Goal: Check status: Check status

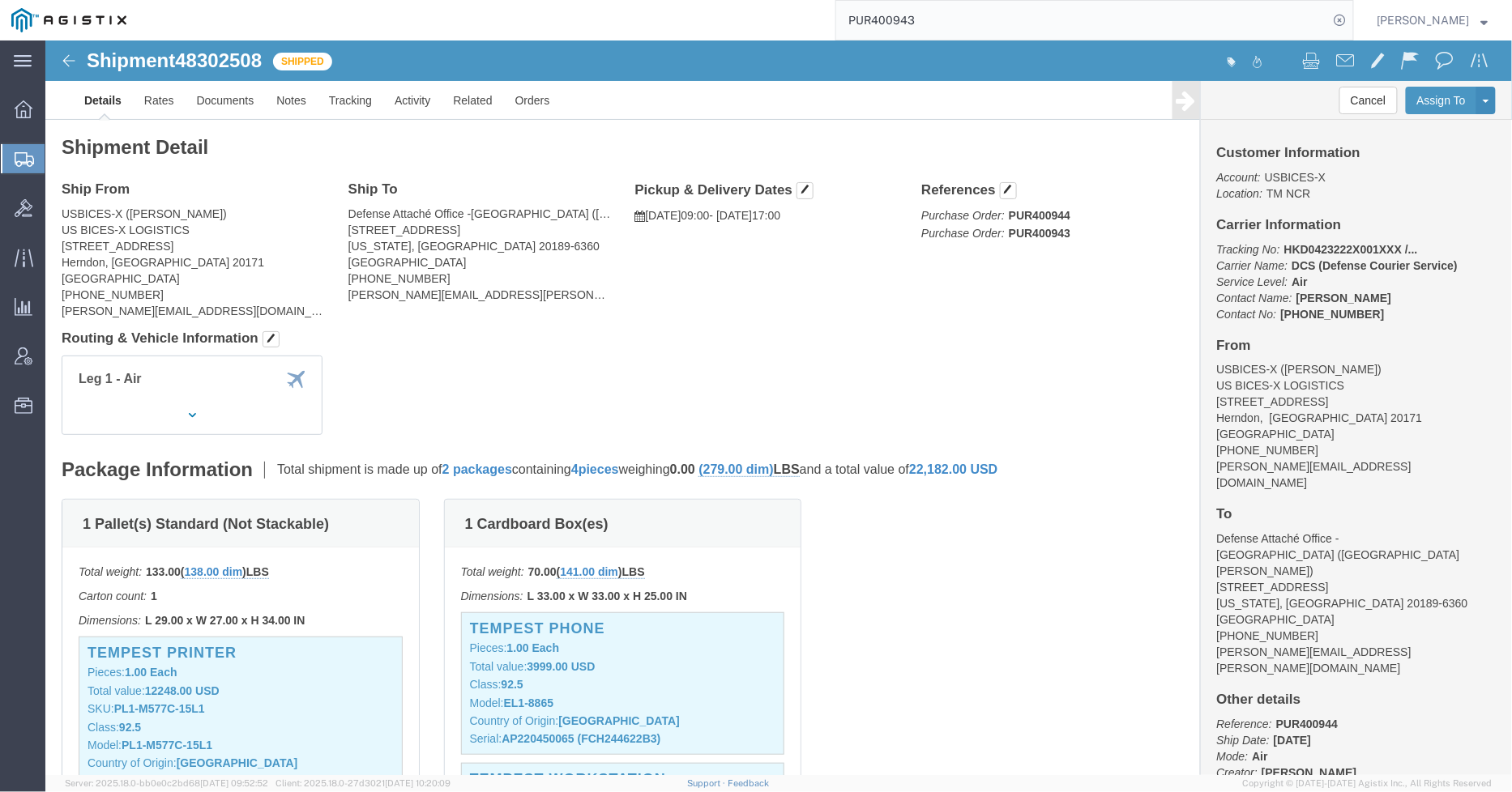
scroll to position [359, 0]
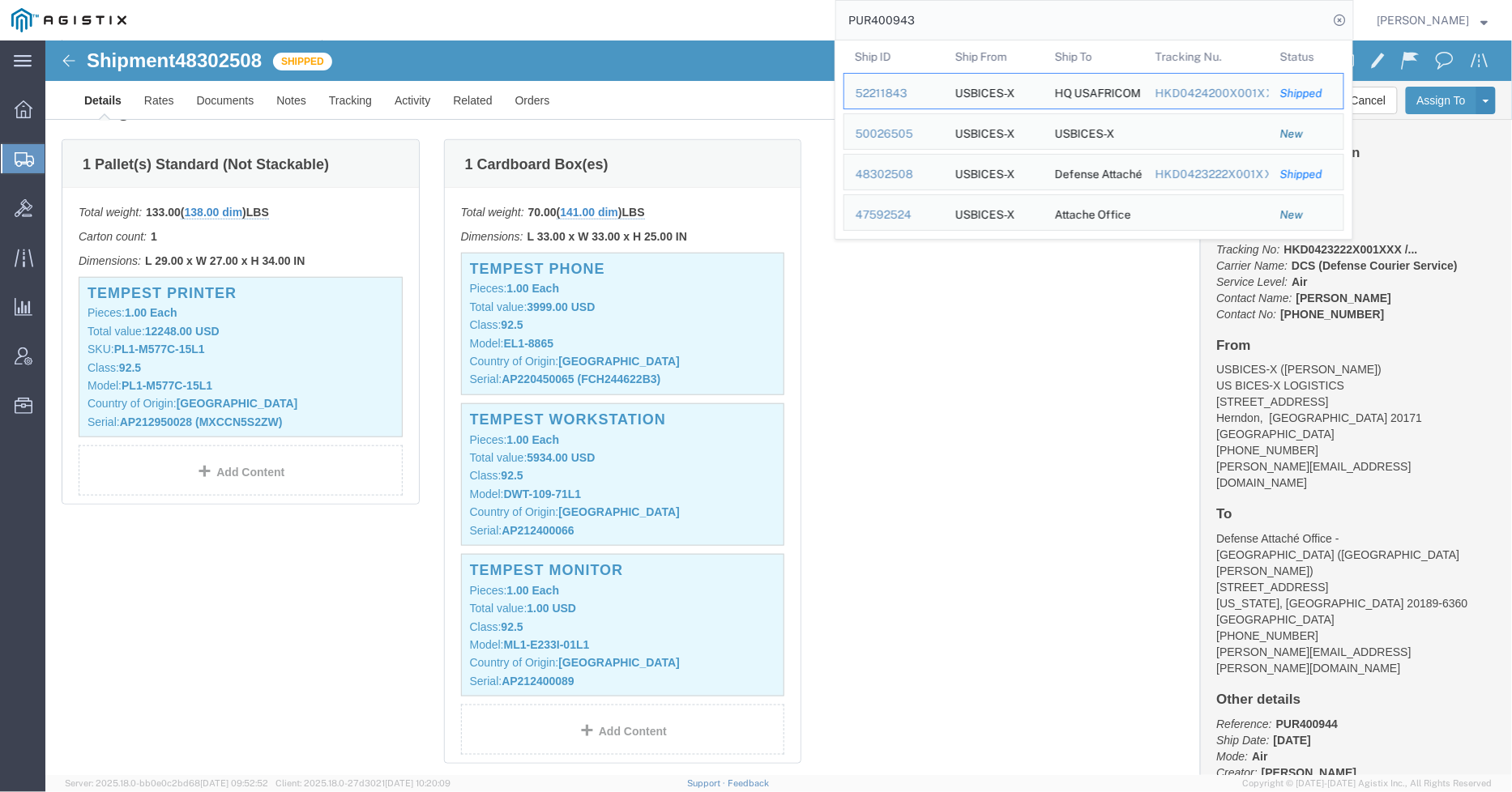
drag, startPoint x: 946, startPoint y: 29, endPoint x: 889, endPoint y: 26, distance: 57.1
click at [889, 26] on input "PUR400943" at bounding box center [1083, 20] width 493 height 39
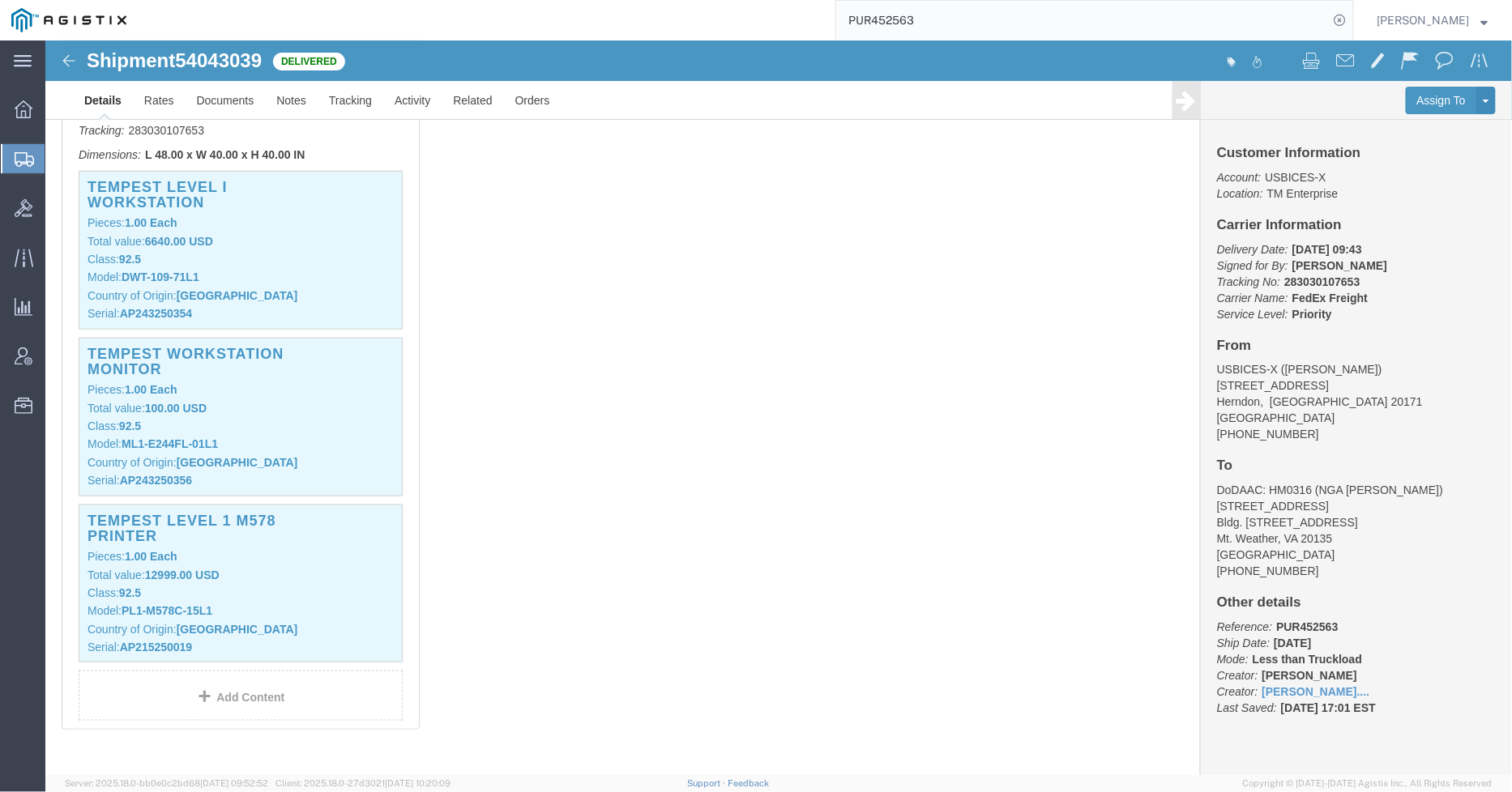
scroll to position [359, 0]
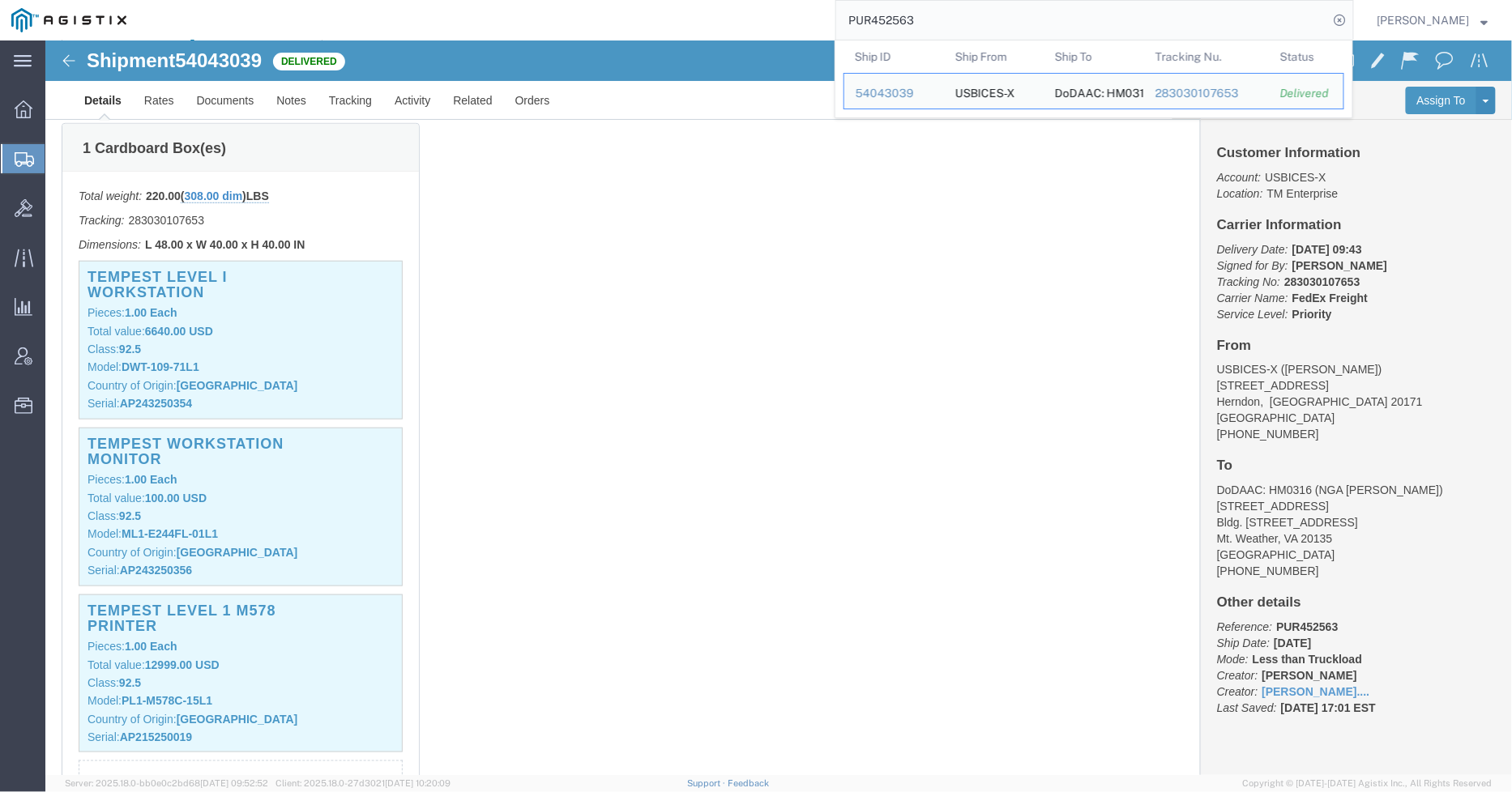
drag, startPoint x: 964, startPoint y: 9, endPoint x: 830, endPoint y: 14, distance: 134.1
click at [830, 14] on div "PUR452563 Ship ID Ship From Ship To Tracking Nu. Status Ship ID 54043039 Ship F…" at bounding box center [746, 20] width 1216 height 41
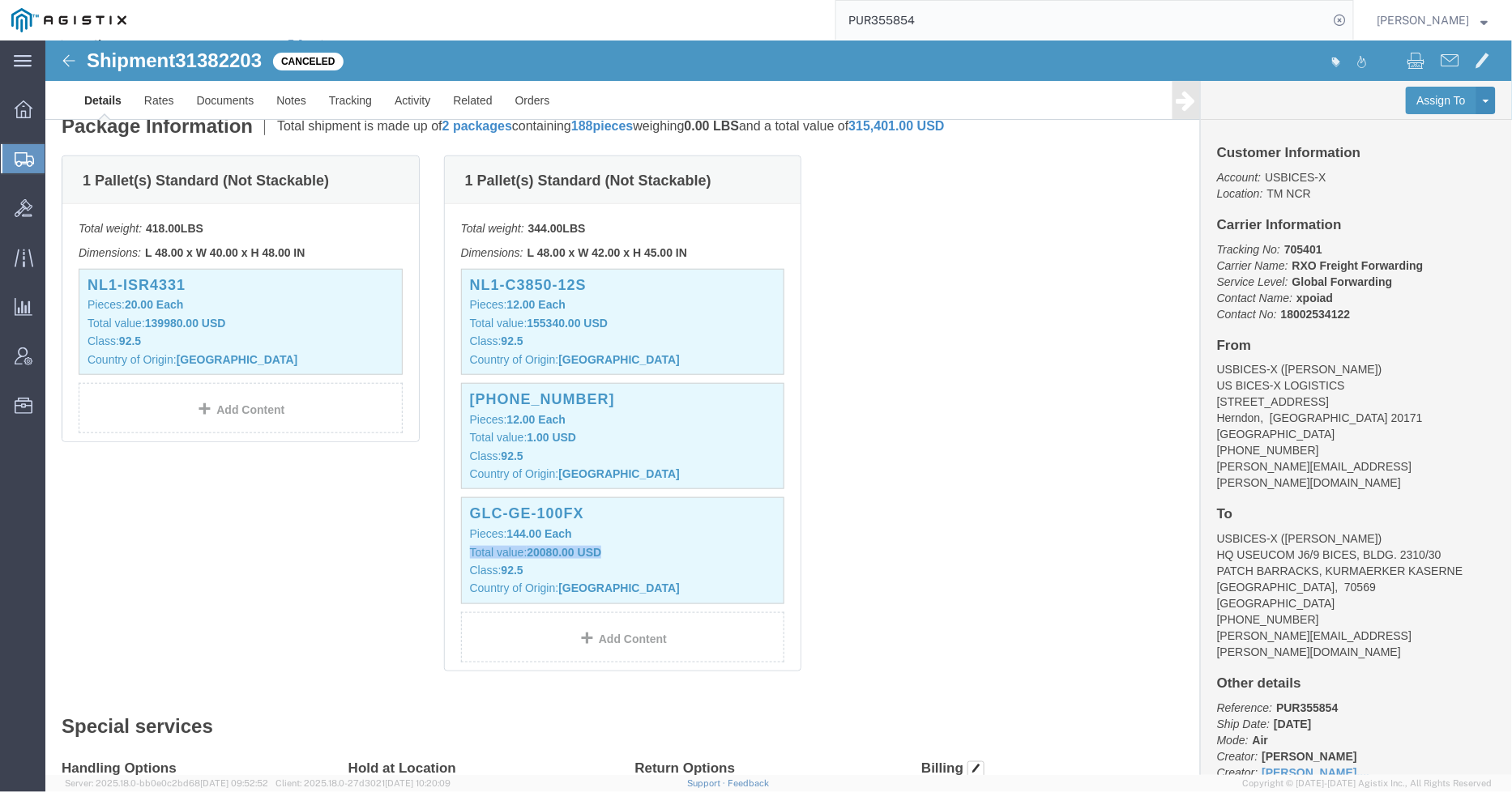
click div "1 Pallet(s) Standard (Not Stackable) Total weight: 418.00 LBS Dimensions: L 48.…"
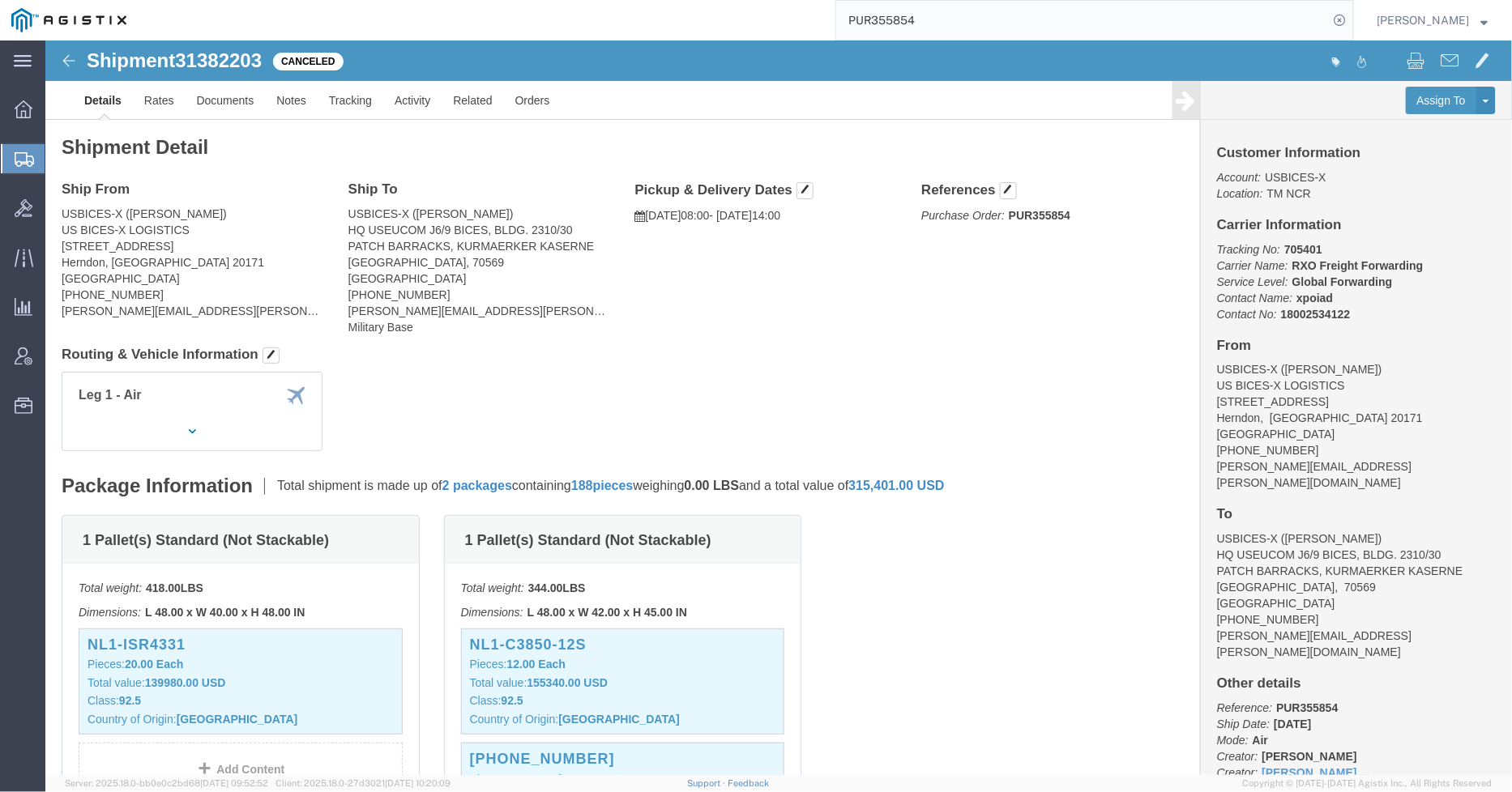
click at [985, 16] on input "PUR355854" at bounding box center [1083, 20] width 493 height 39
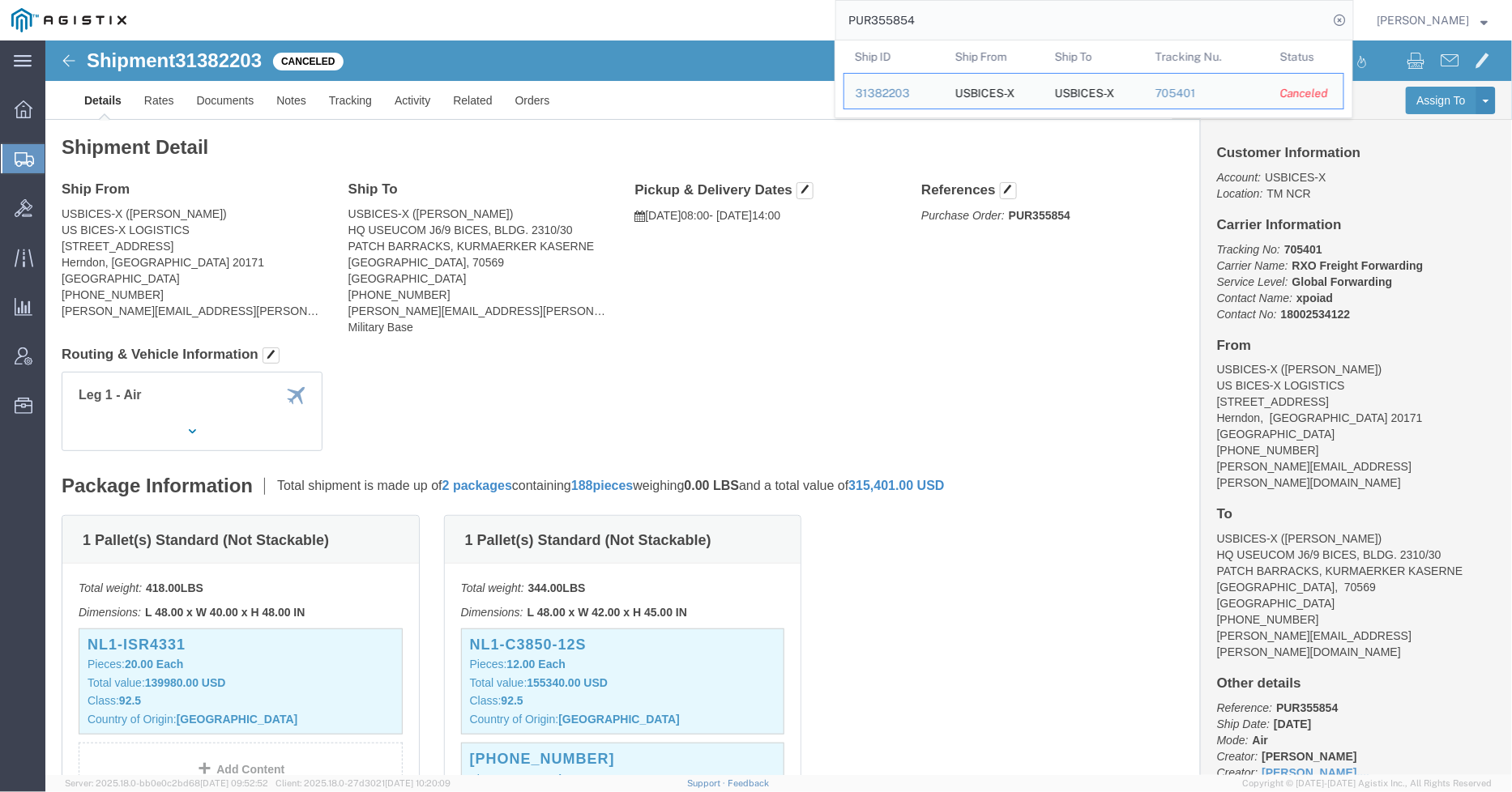
click div "Ship From USBICES-X ([PERSON_NAME]) US BICES-X LOGISTICS [STREET_ADDRESS] [PHON…"
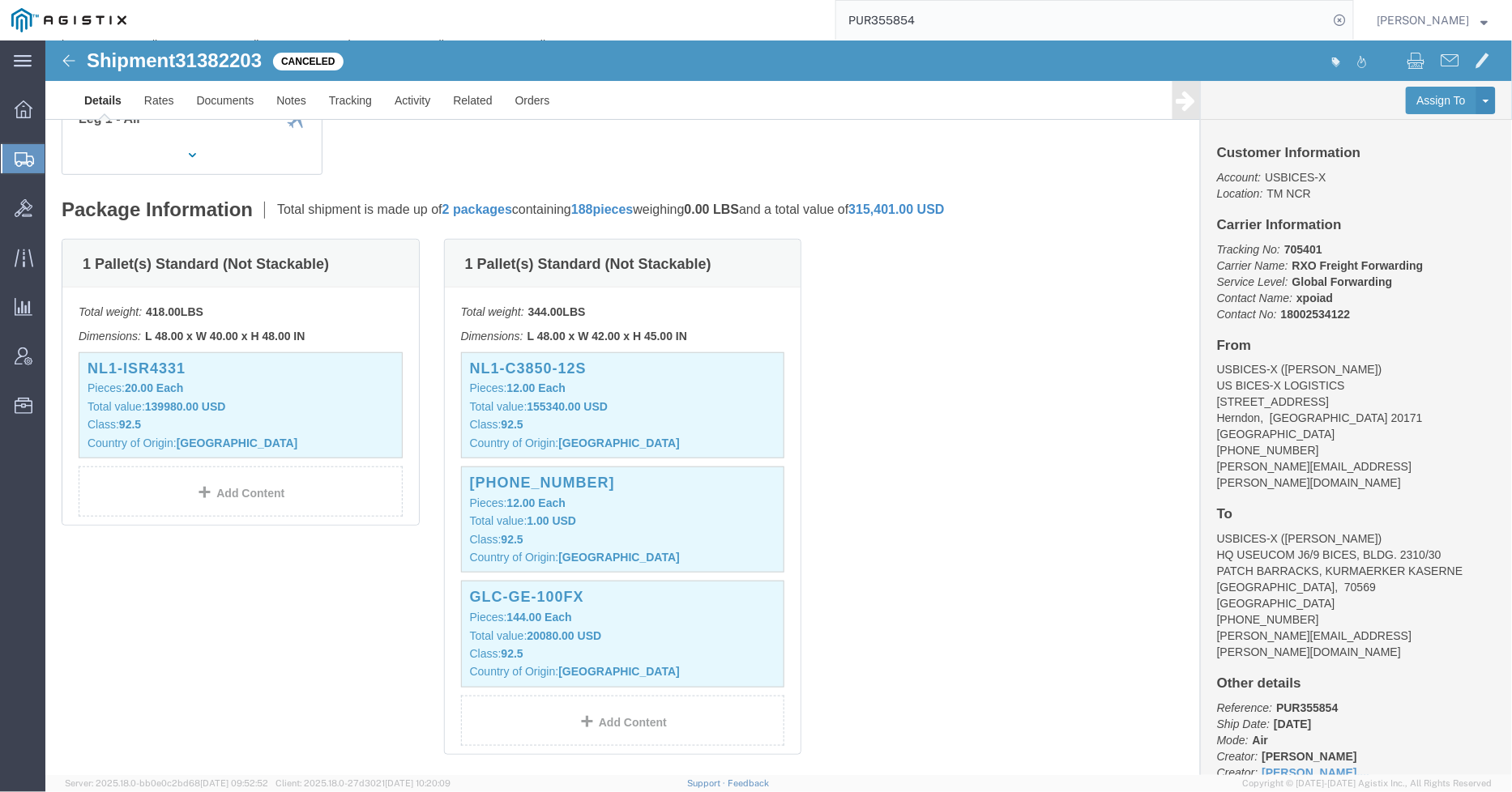
scroll to position [269, 0]
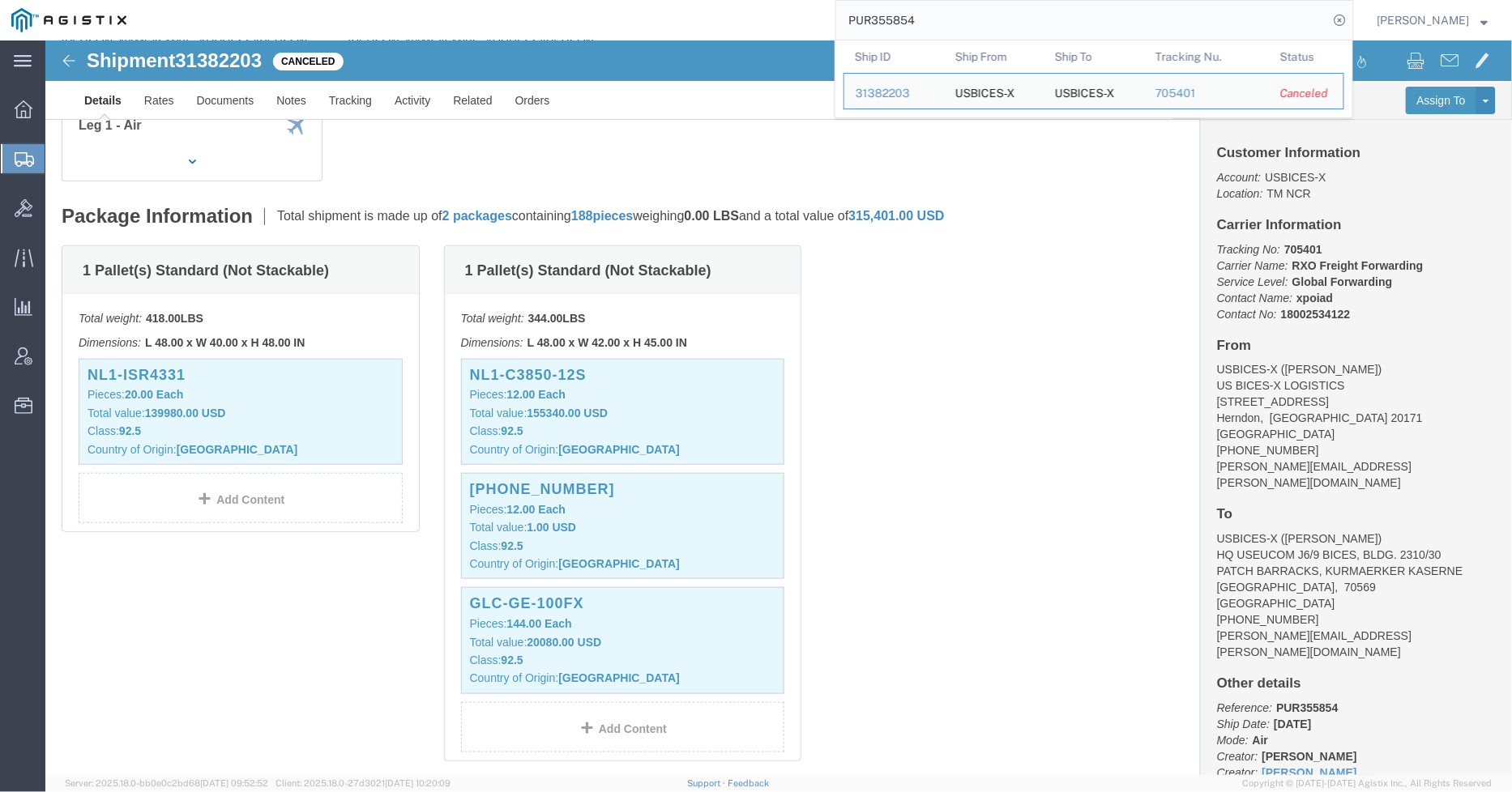
drag, startPoint x: 995, startPoint y: 15, endPoint x: 749, endPoint y: 22, distance: 246.1
click at [730, 11] on div "PUR355854 Ship ID Ship From Ship To Tracking Nu. Status Ship ID 31382203 Ship F…" at bounding box center [746, 20] width 1216 height 41
paste input "77241"
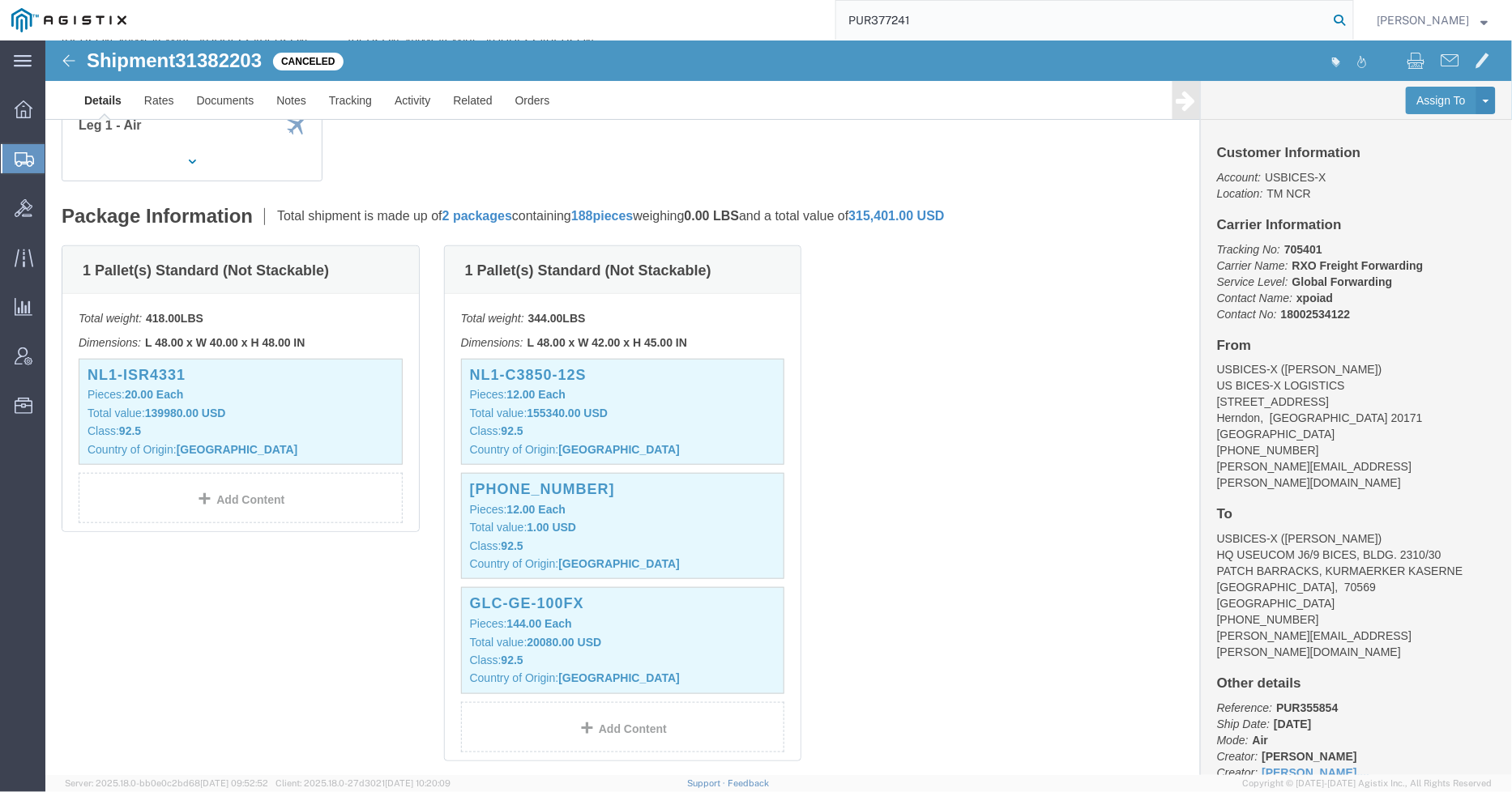
click at [1349, 17] on icon at bounding box center [1339, 20] width 23 height 23
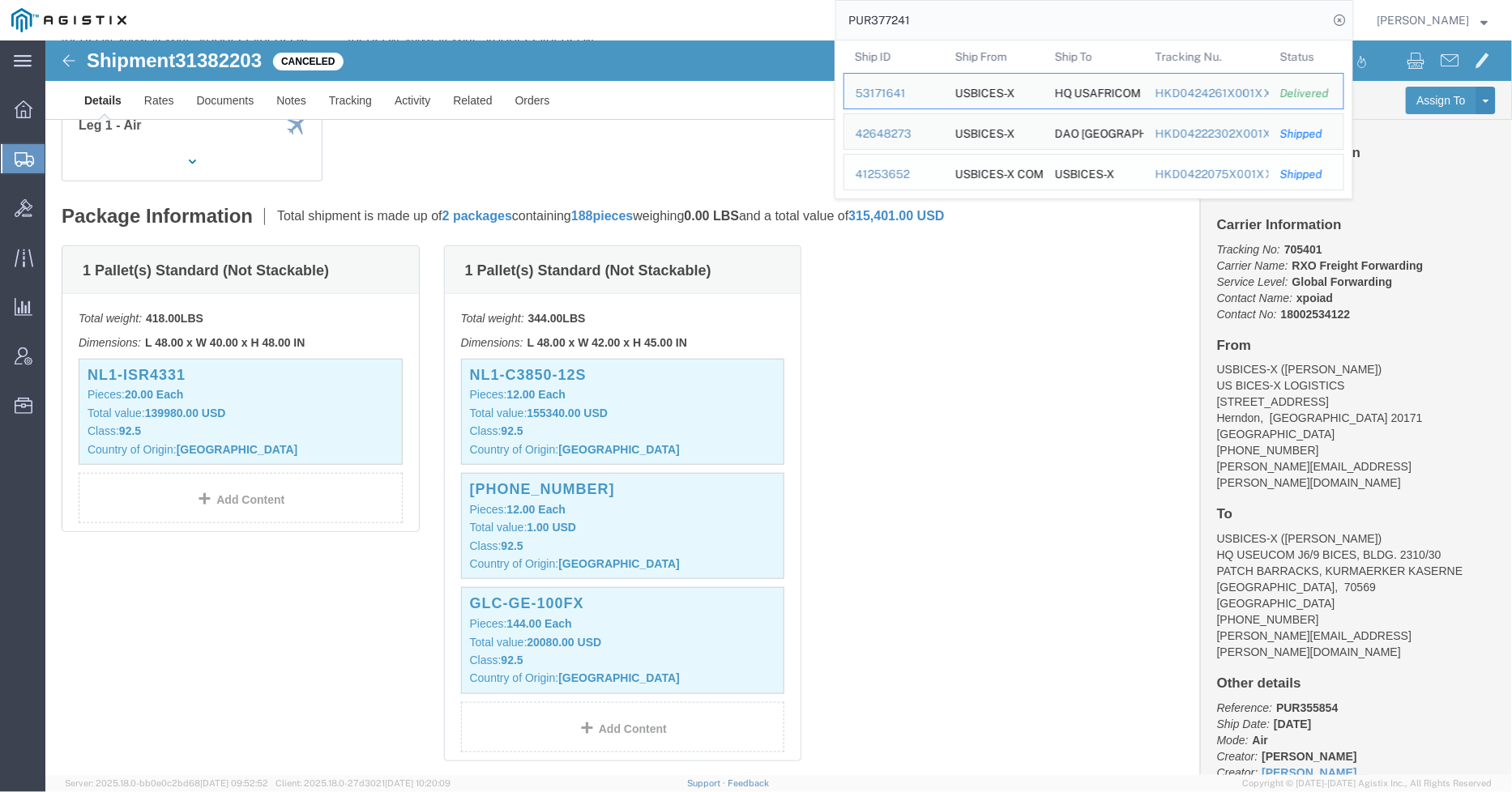
click at [905, 166] on div "41253652" at bounding box center [893, 174] width 77 height 17
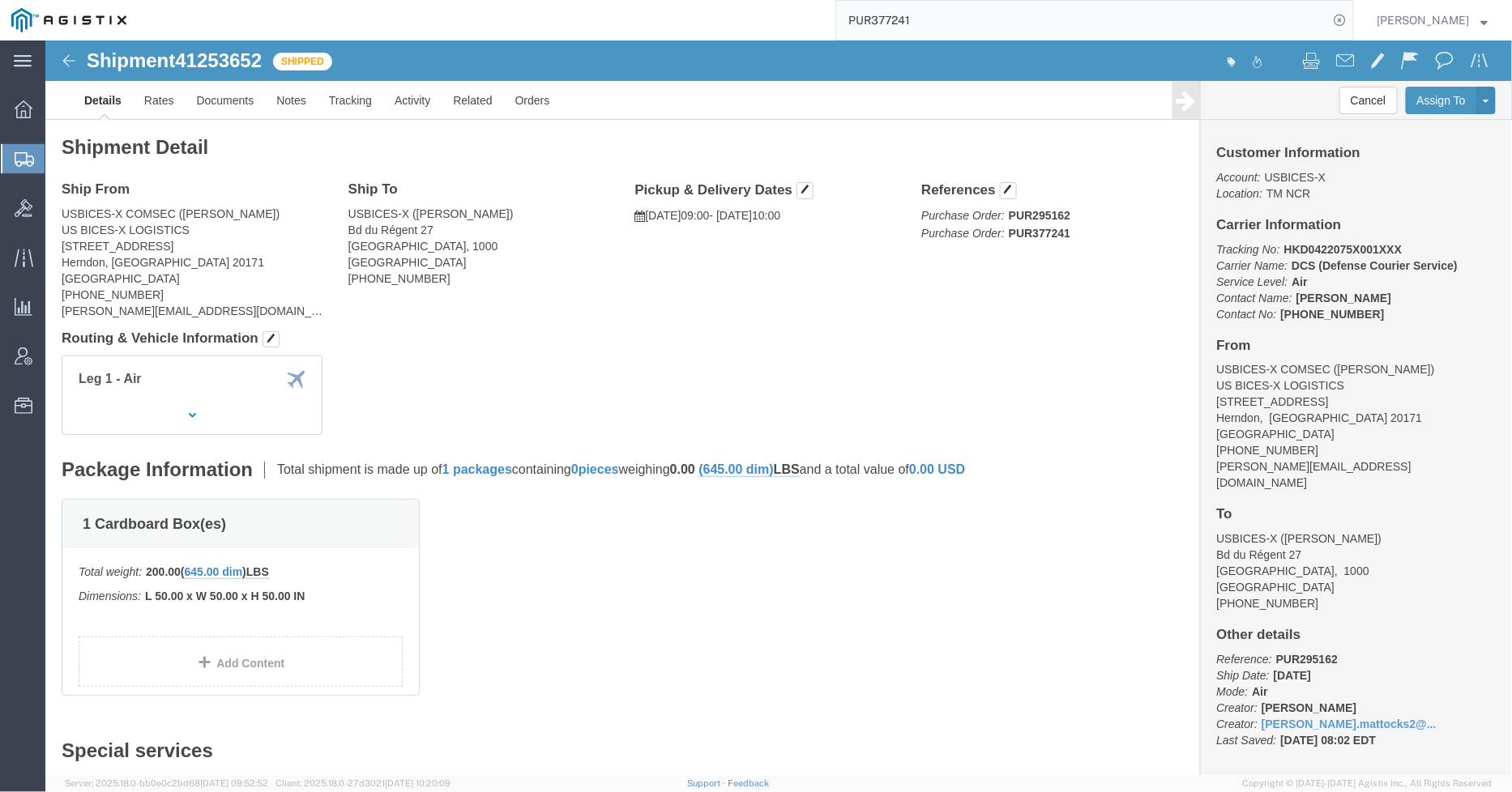
click at [967, 11] on input "PUR377241" at bounding box center [1083, 20] width 493 height 39
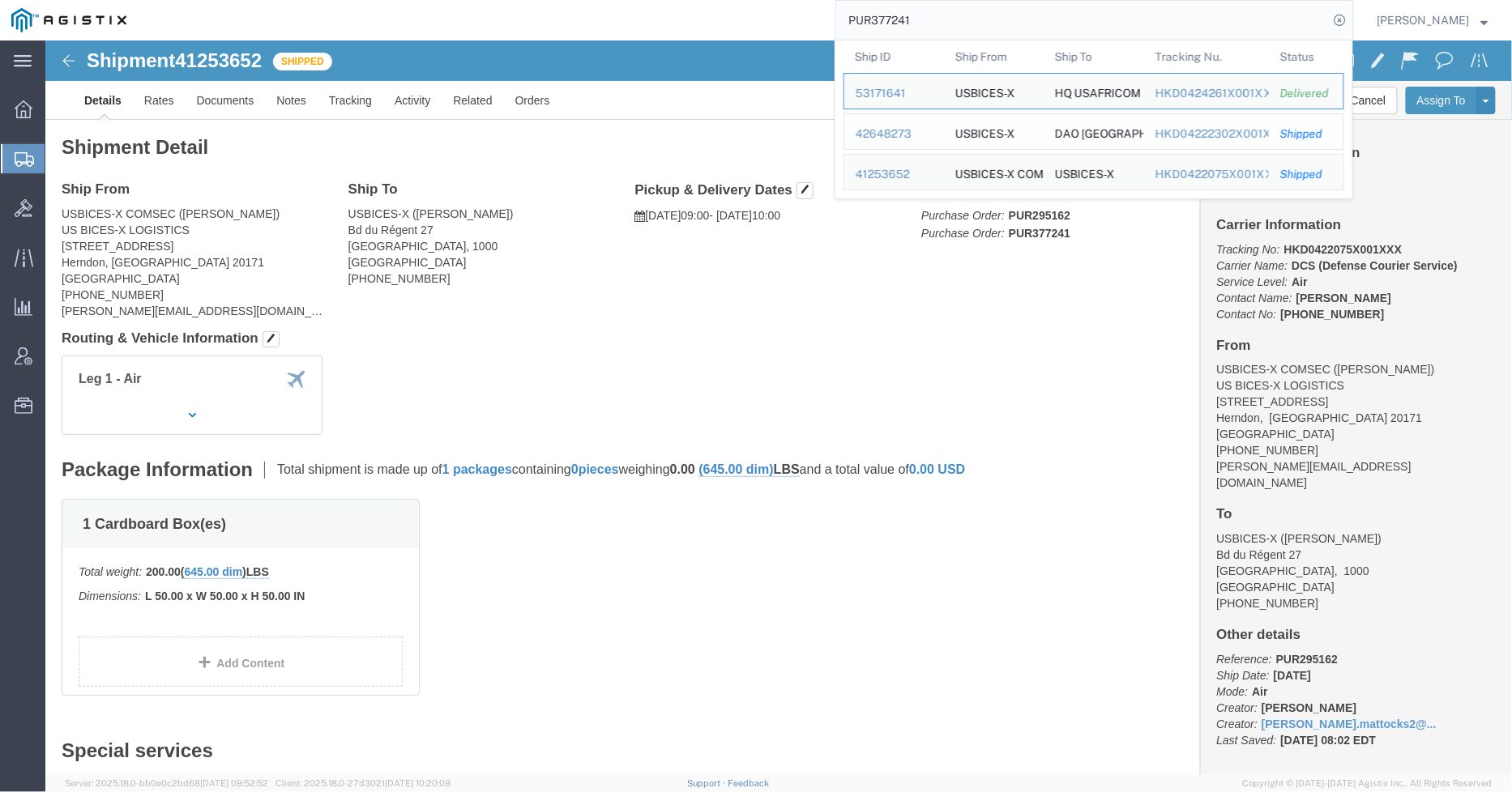
click at [922, 127] on div "42648273" at bounding box center [893, 134] width 77 height 17
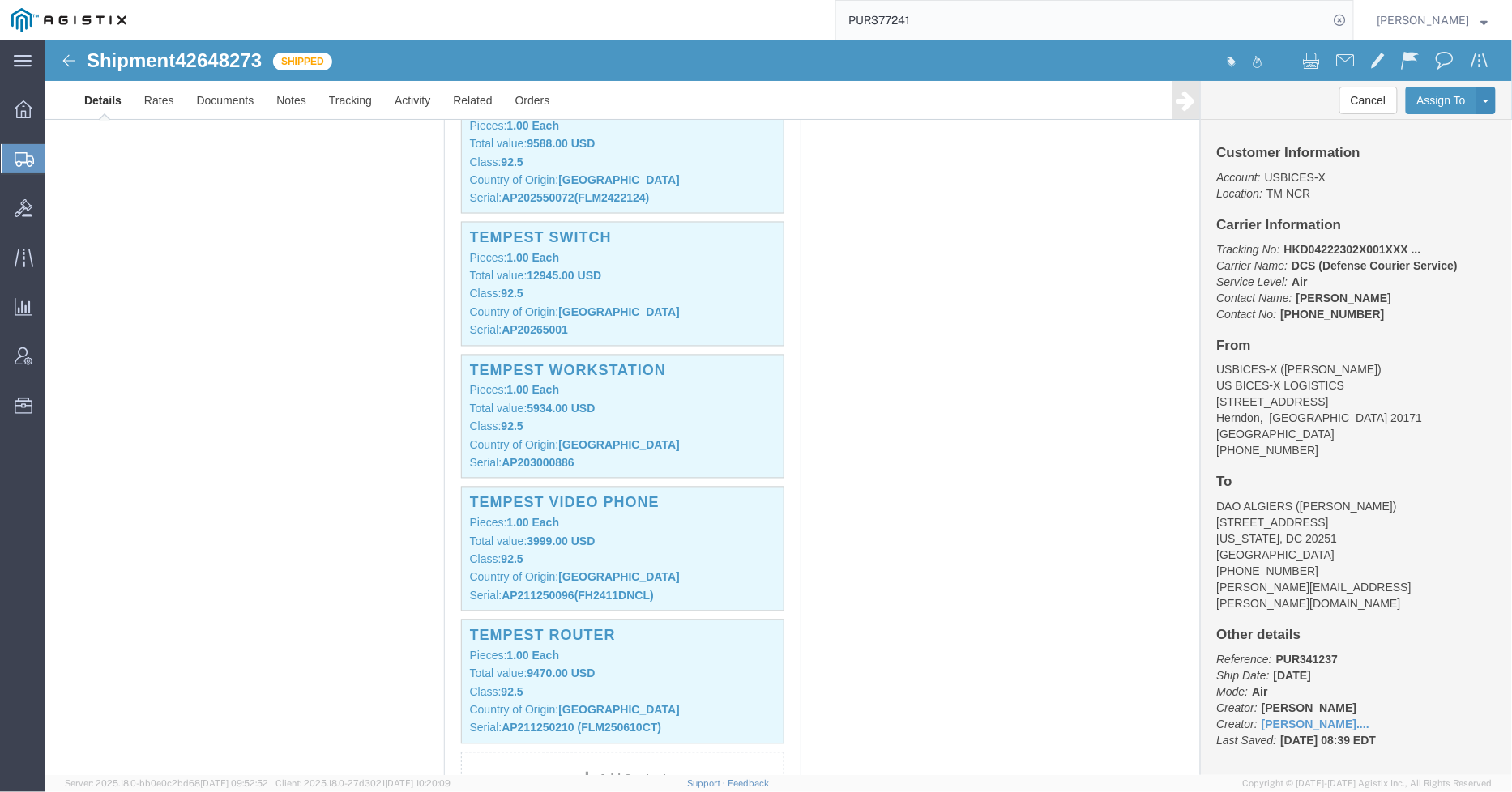
scroll to position [990, 0]
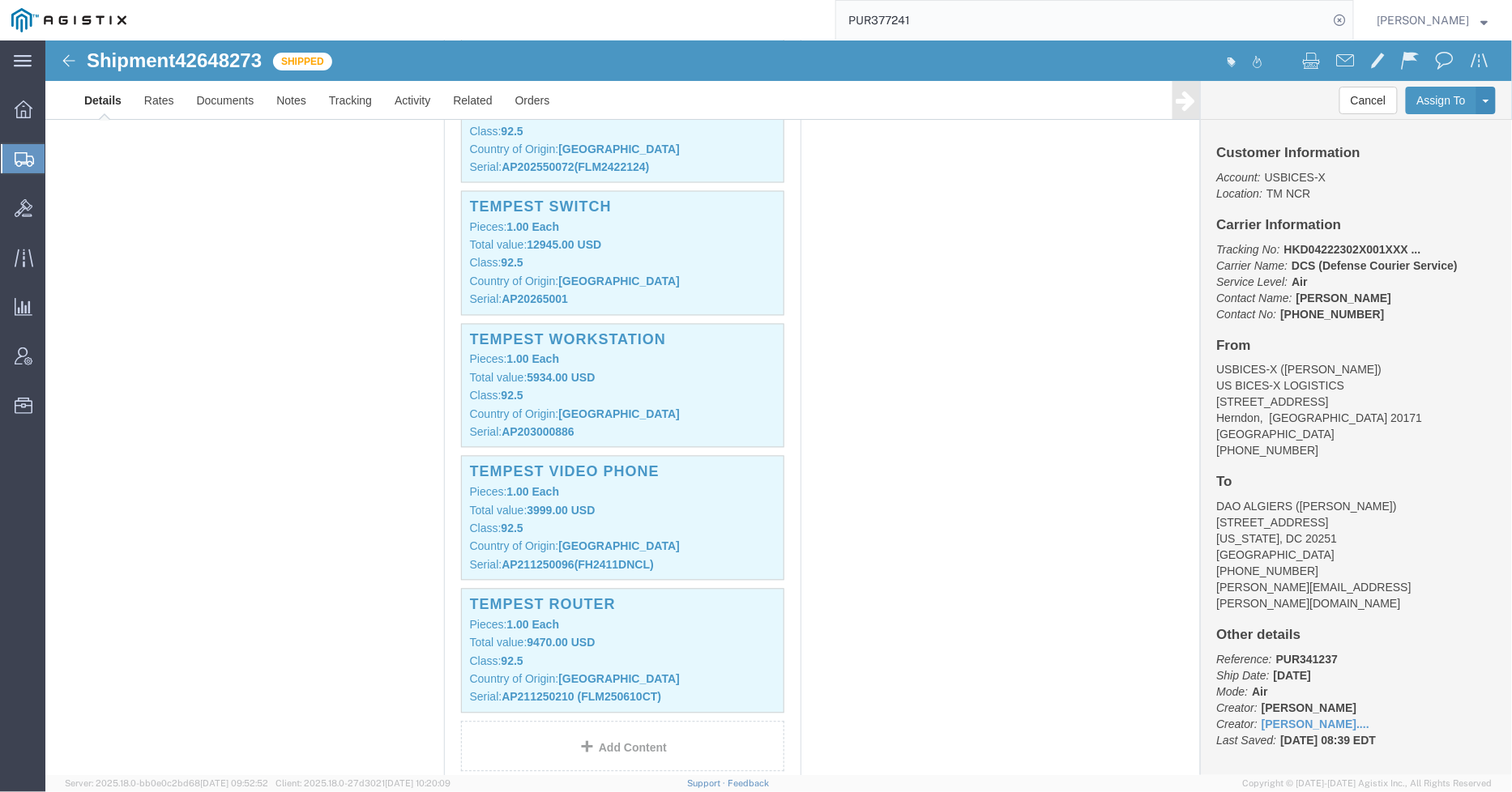
click at [1063, 21] on input "PUR377241" at bounding box center [1083, 20] width 493 height 39
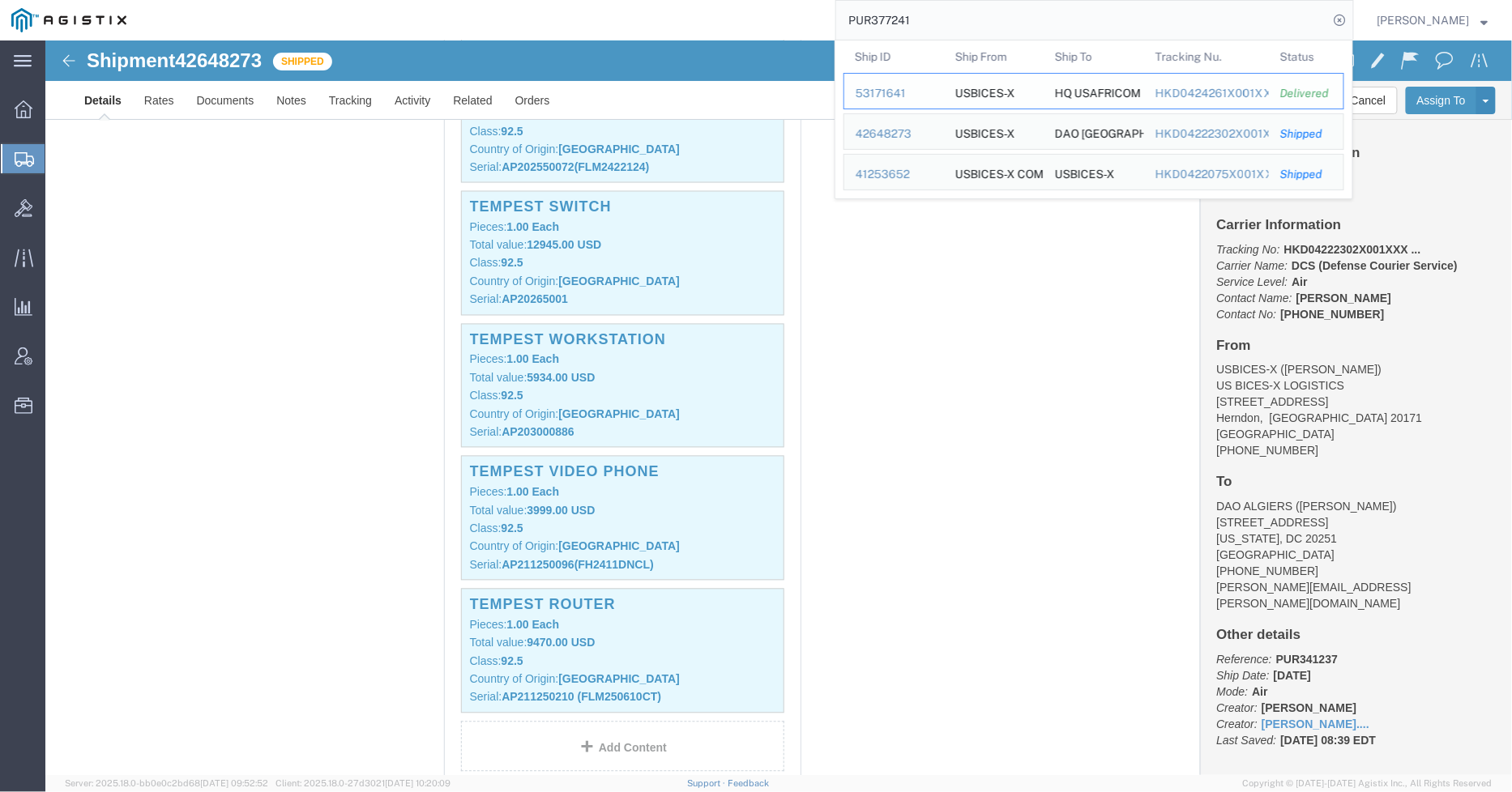
click at [911, 89] on div "53171641" at bounding box center [893, 93] width 77 height 17
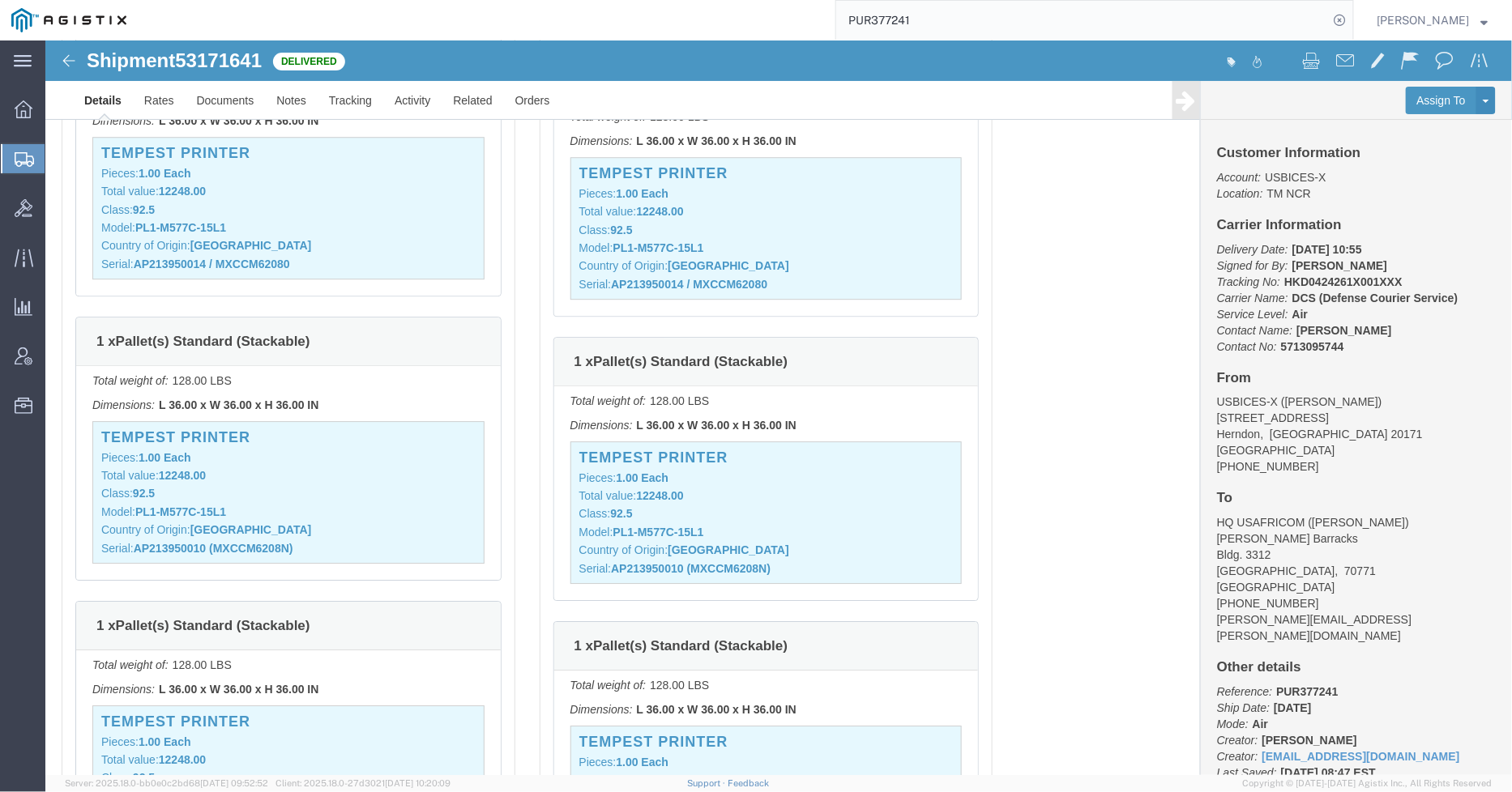
scroll to position [1619, 0]
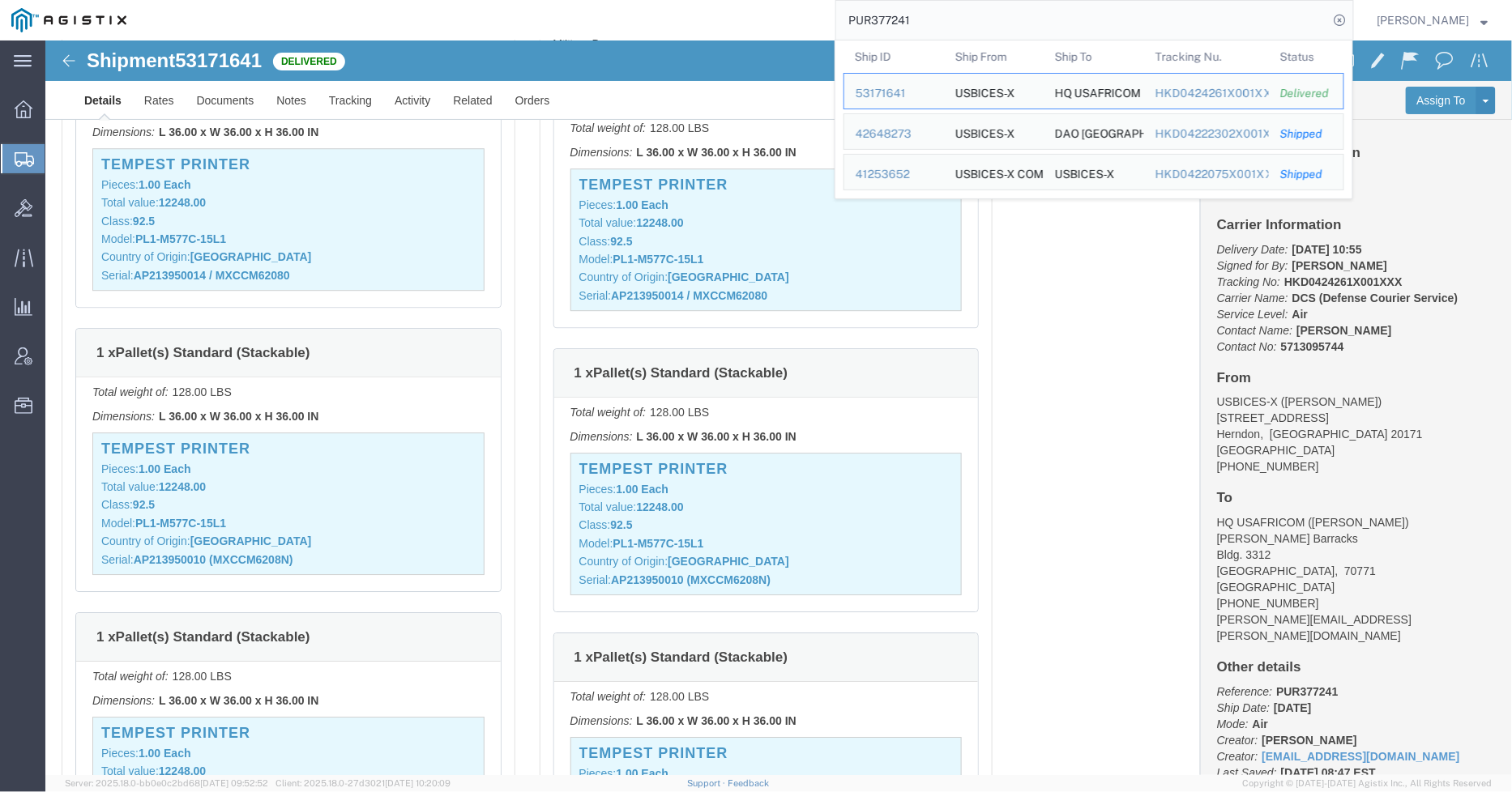
drag, startPoint x: 937, startPoint y: 17, endPoint x: 889, endPoint y: 23, distance: 48.4
click at [889, 23] on input "PUR377241" at bounding box center [1083, 20] width 493 height 39
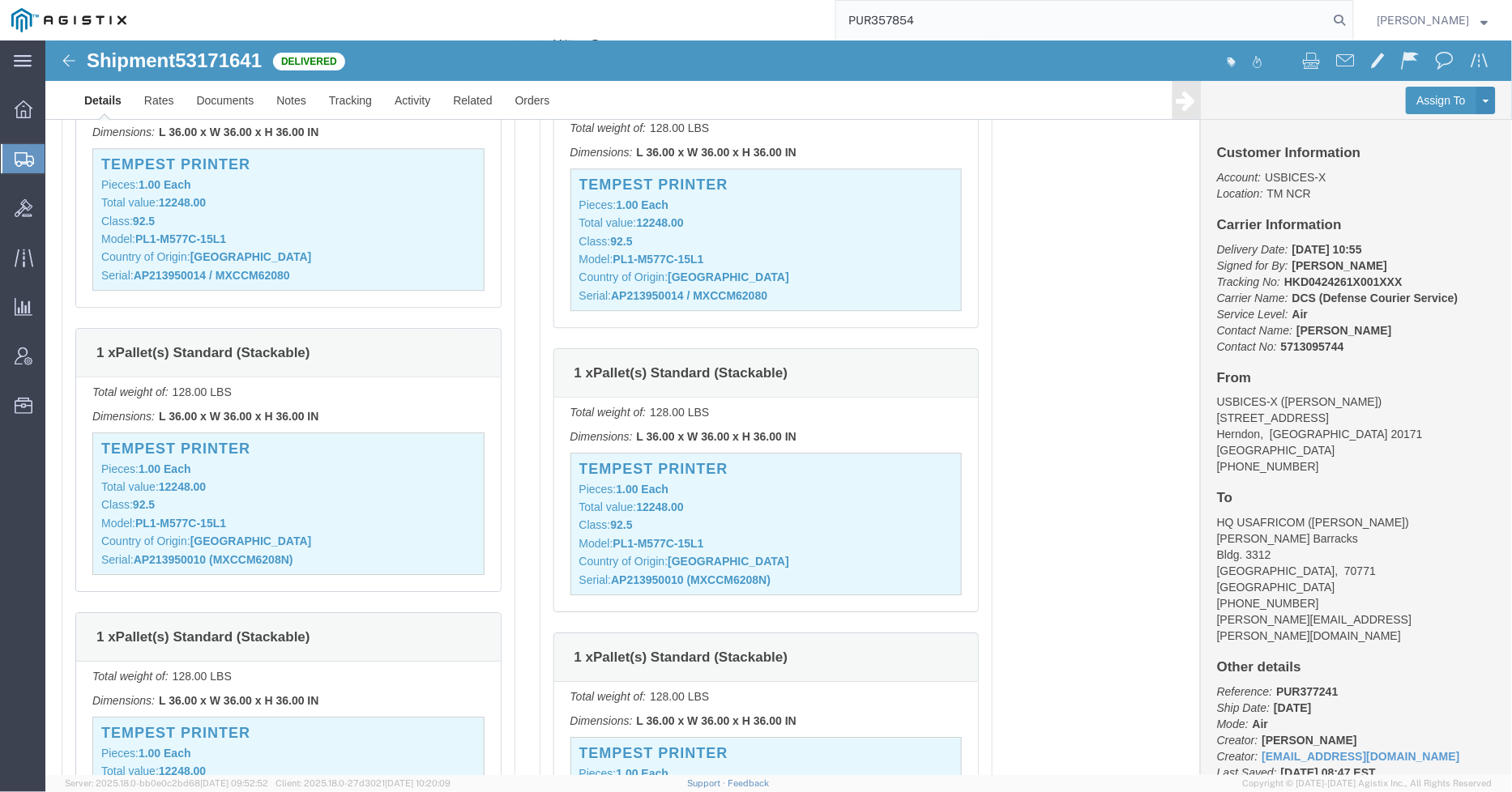
type input "PUR357854"
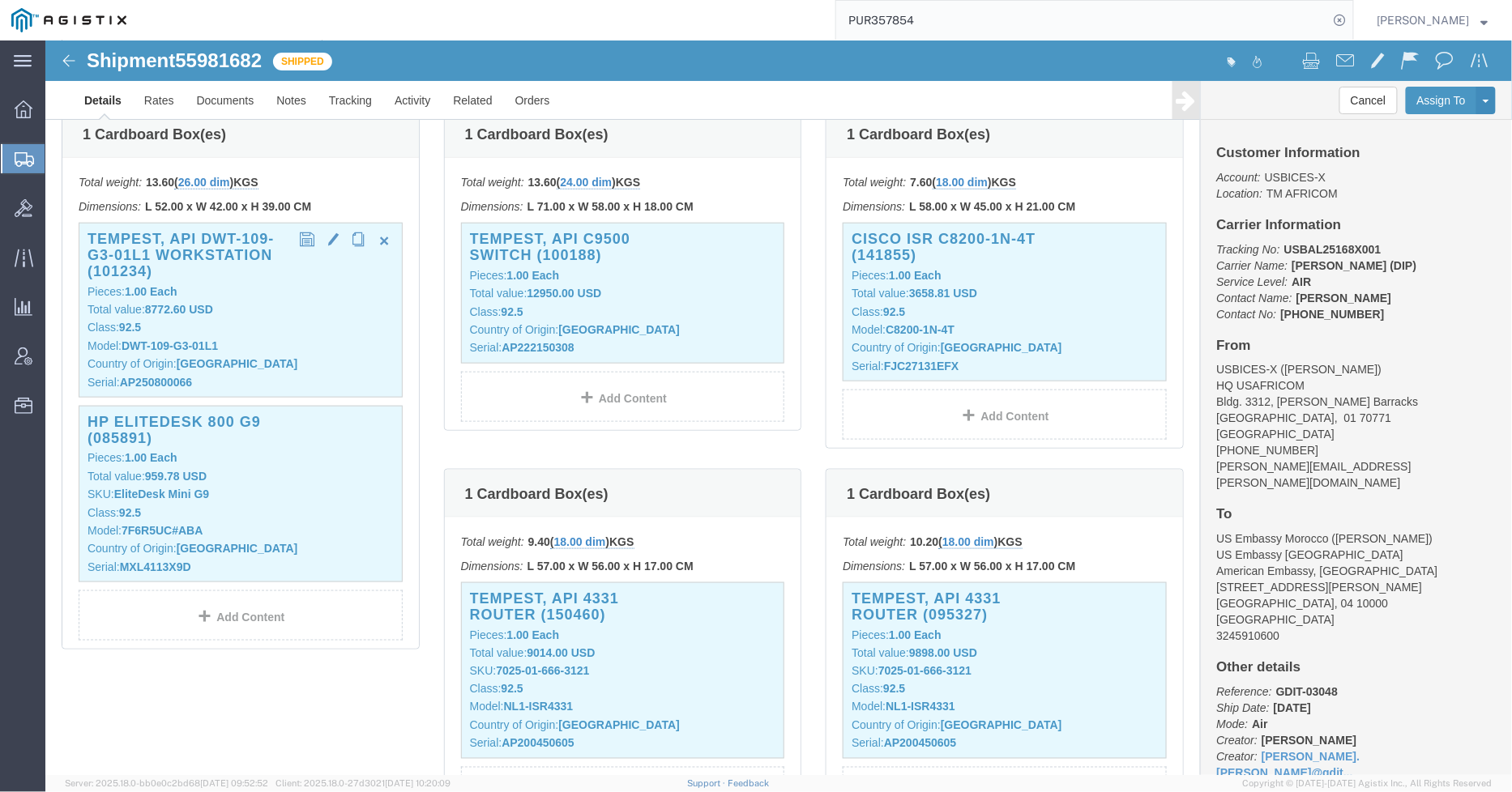
scroll to position [540, 0]
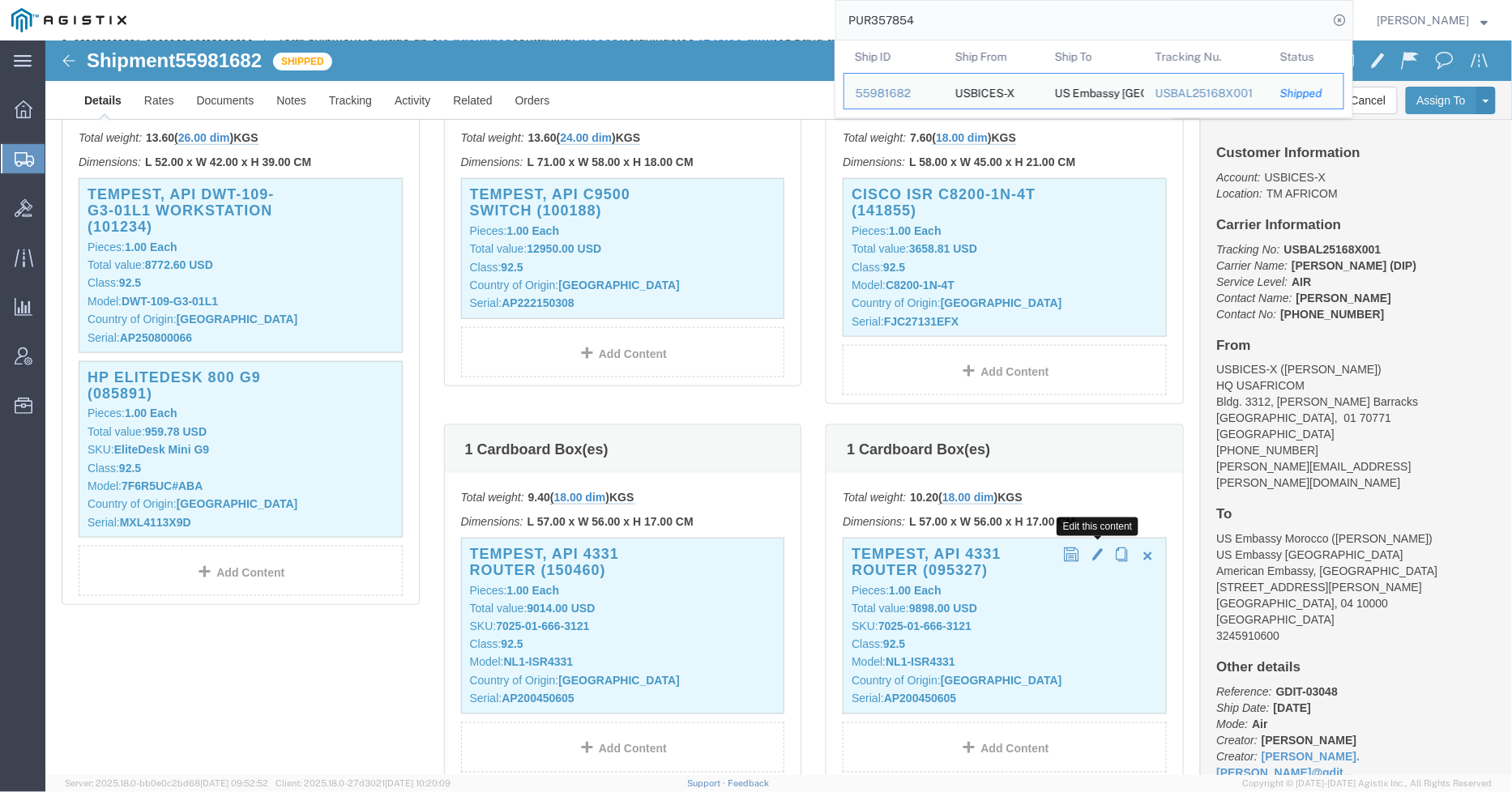
click span "button"
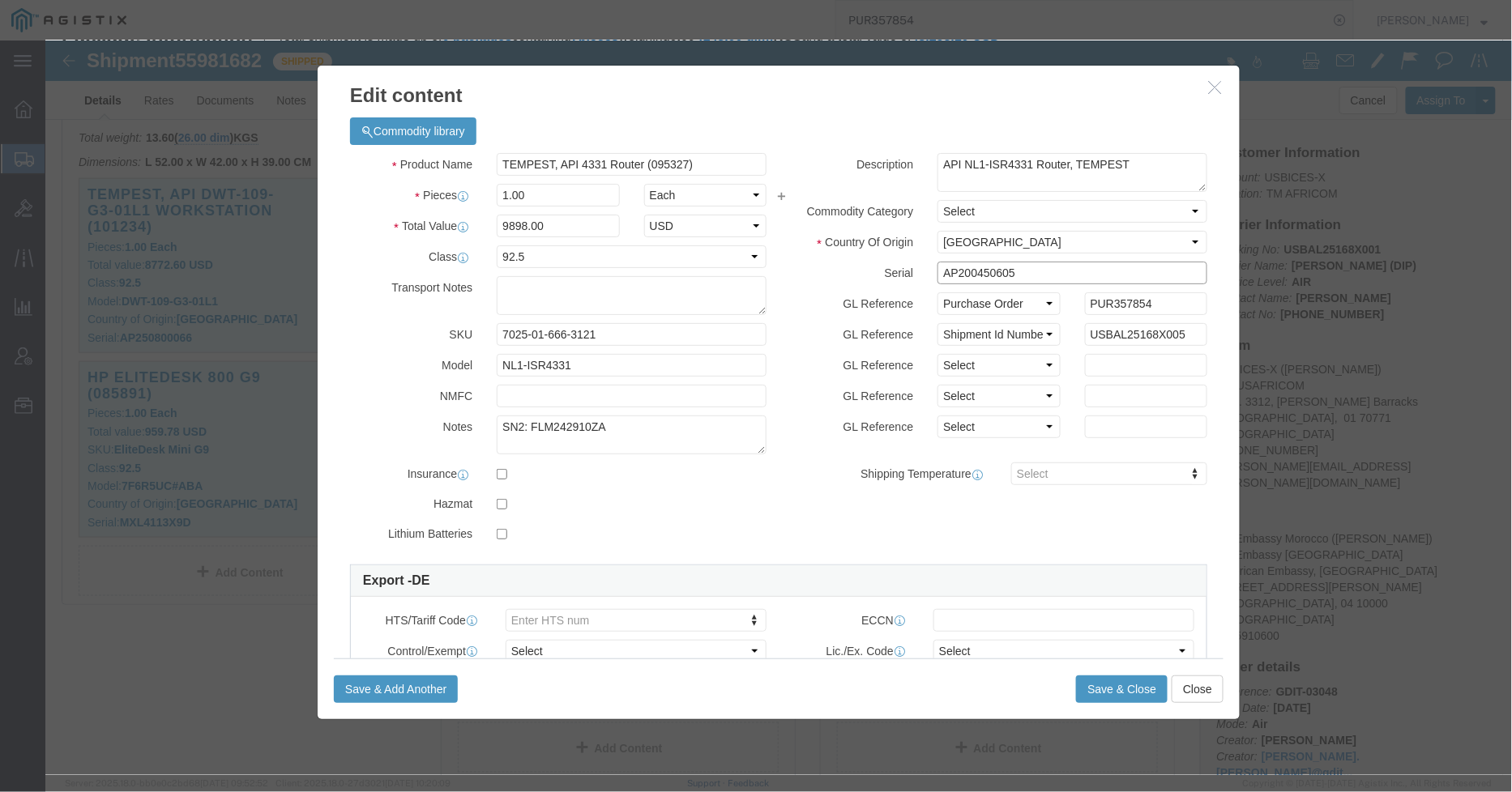
drag, startPoint x: 965, startPoint y: 235, endPoint x: 801, endPoint y: 235, distance: 164.0
click div "Serial AP200450605"
type input "AP203450169"
click button "Save & Close"
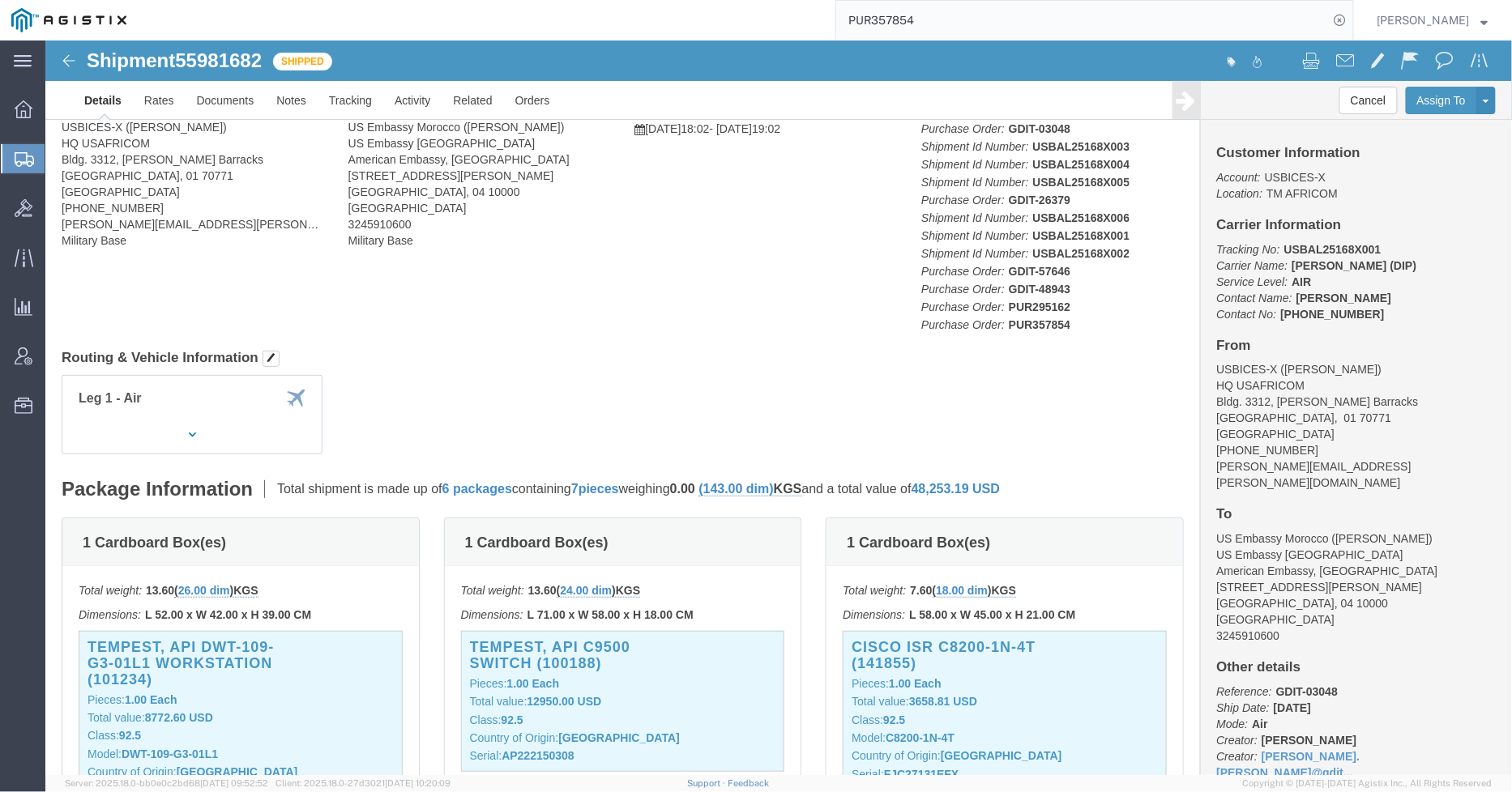
scroll to position [0, 0]
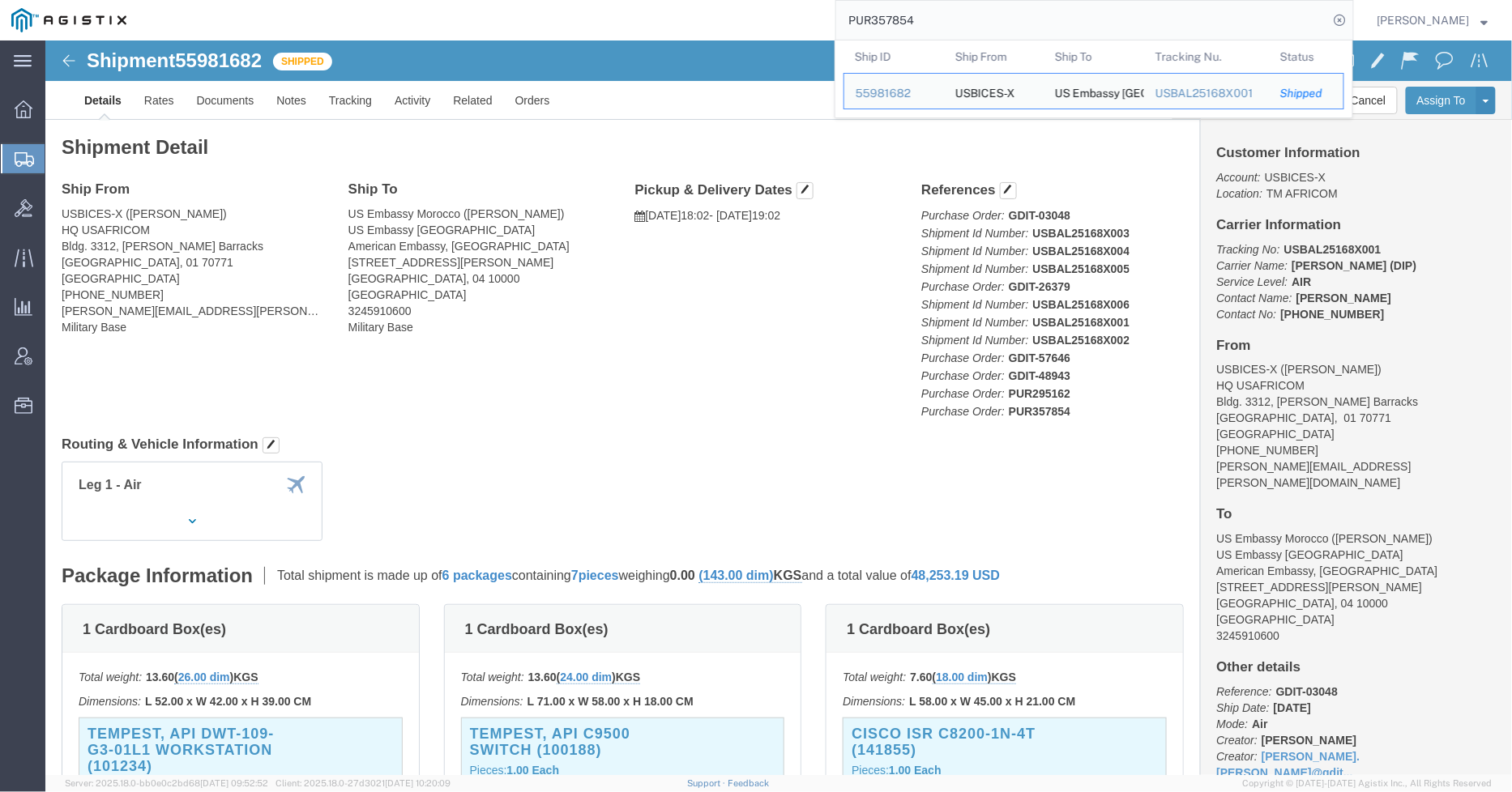
click at [1042, 13] on input "PUR357854" at bounding box center [1083, 20] width 493 height 39
drag, startPoint x: 994, startPoint y: 19, endPoint x: 859, endPoint y: 19, distance: 135.0
click at [859, 19] on input "PUR357854" at bounding box center [1083, 20] width 493 height 39
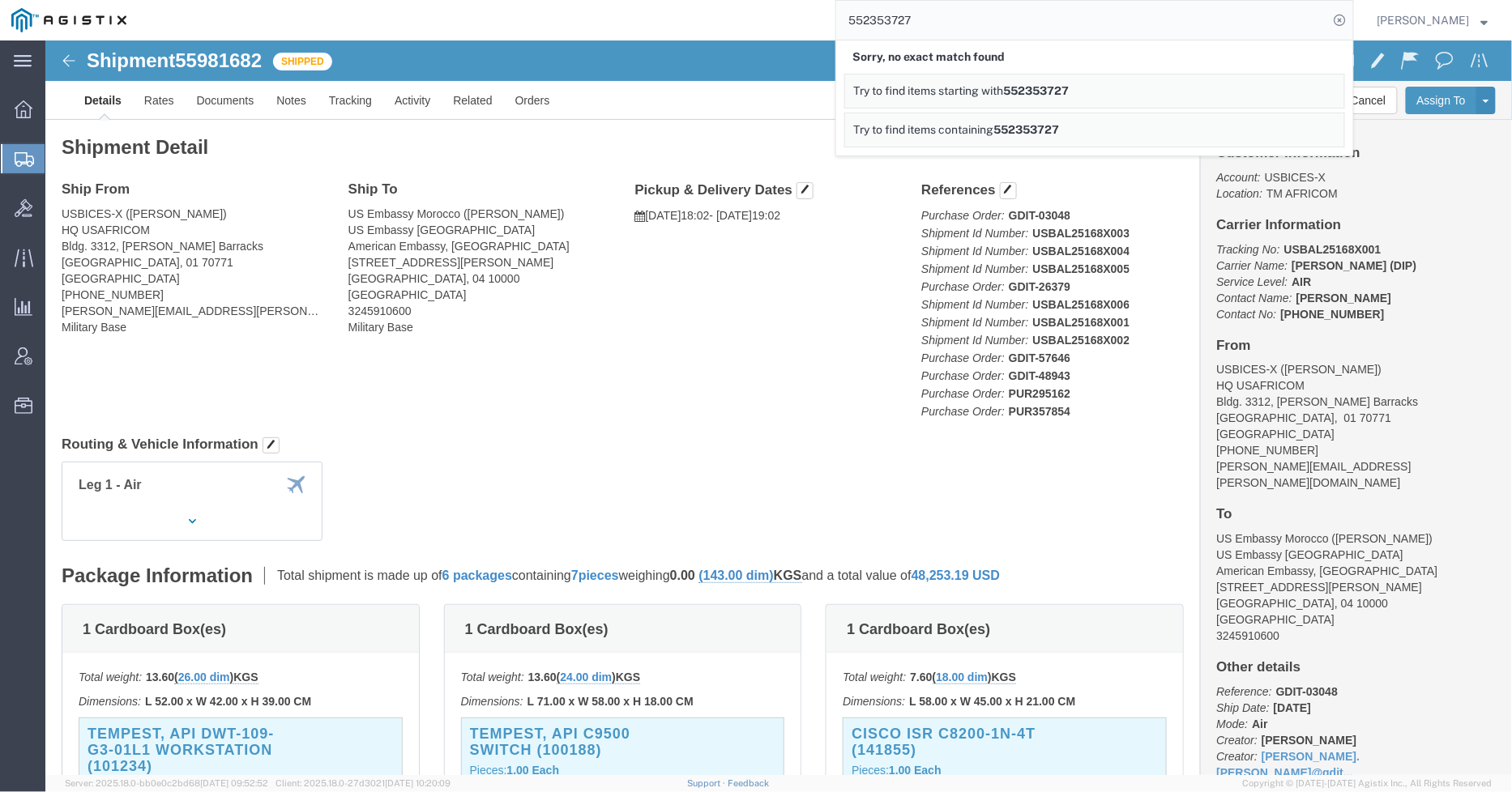
drag, startPoint x: 880, startPoint y: 23, endPoint x: 840, endPoint y: 22, distance: 40.0
click at [840, 22] on div "552353727 Sorry, no exact match found Try to find items starting with 552353727…" at bounding box center [746, 20] width 1216 height 41
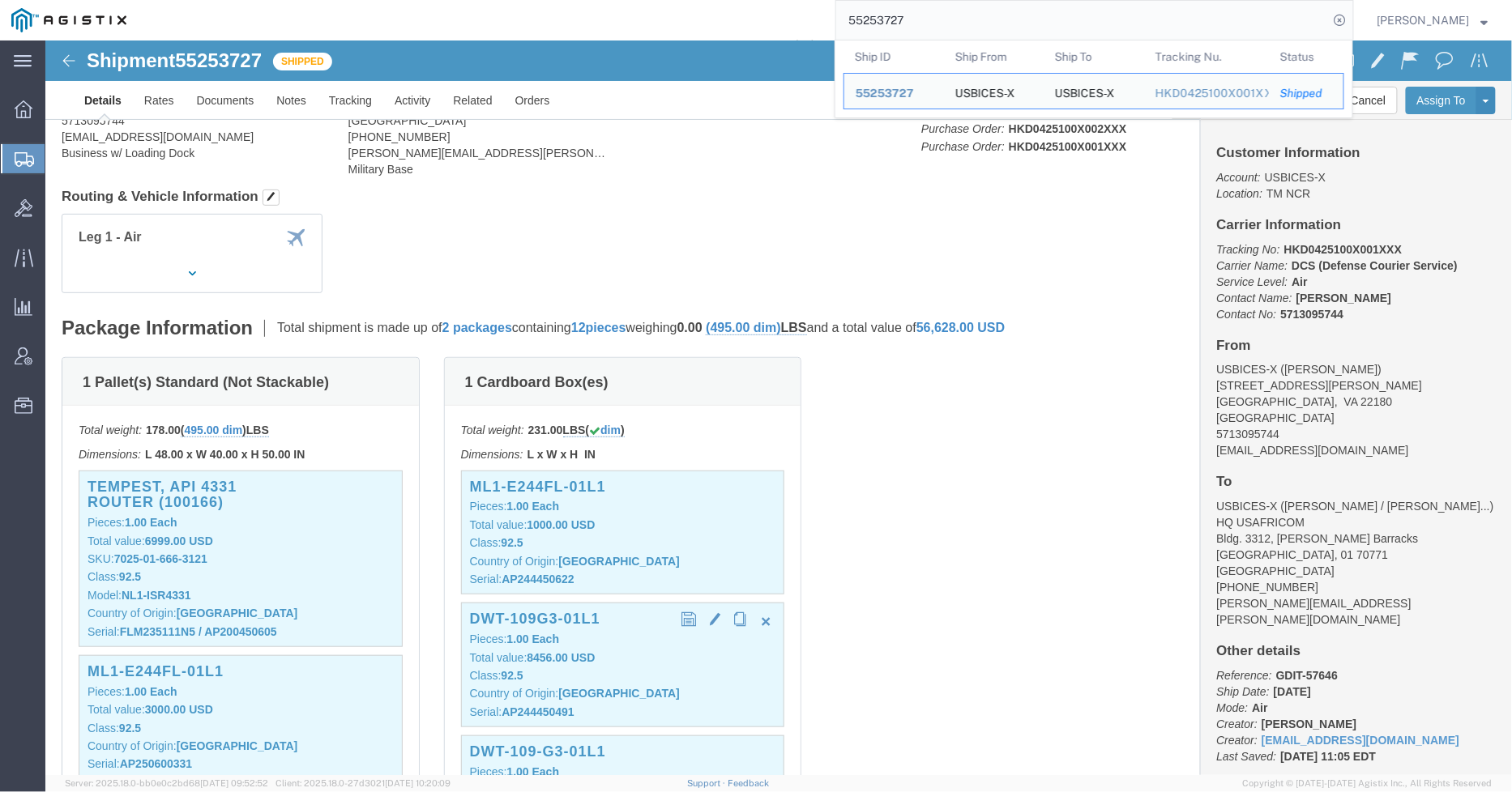
scroll to position [450, 0]
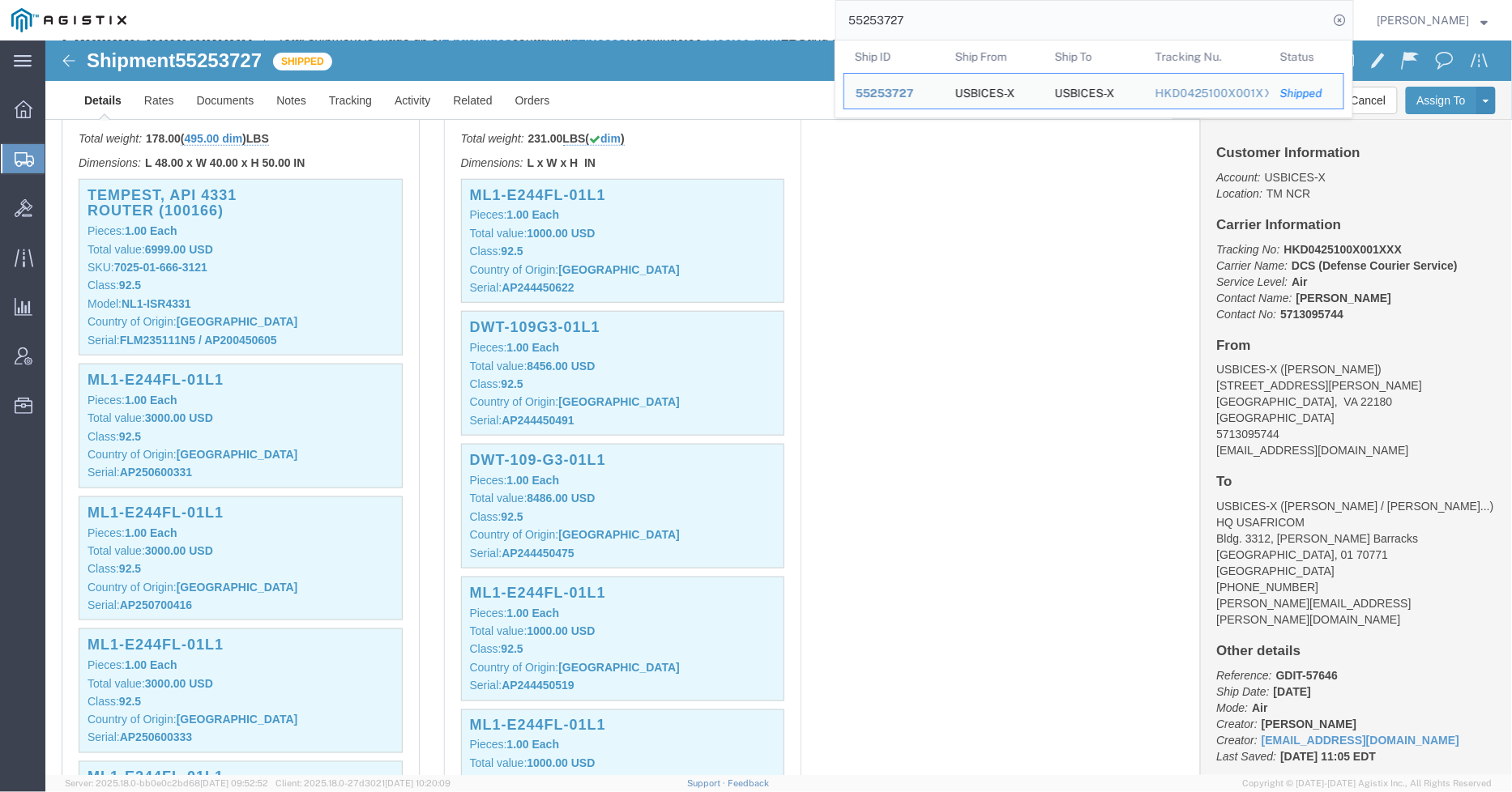
click div "1 Pallet(s) Standard (Not Stackable) Total weight: 178.00 ( 495.00 dim ) LBS Di…"
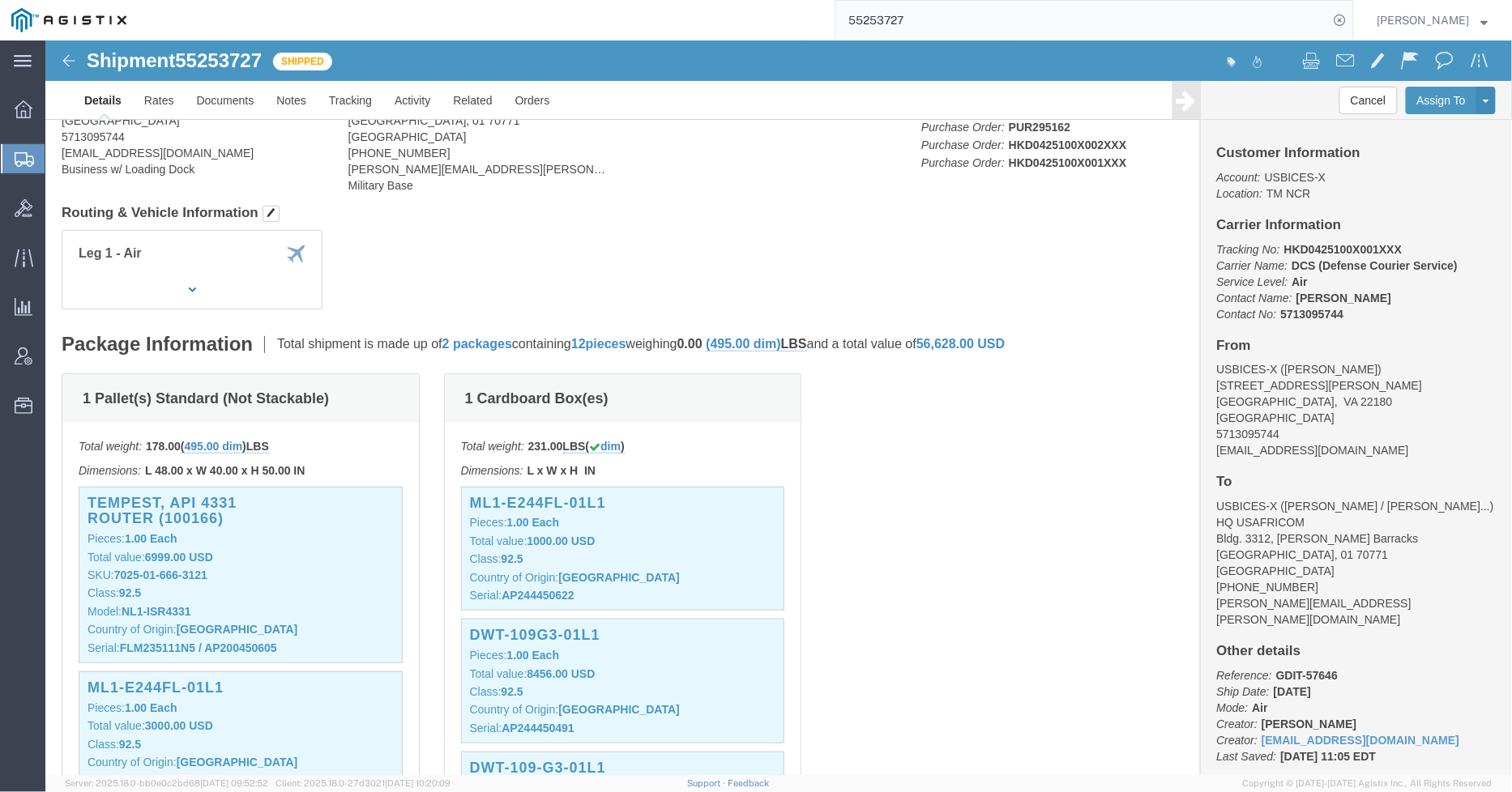
scroll to position [0, 0]
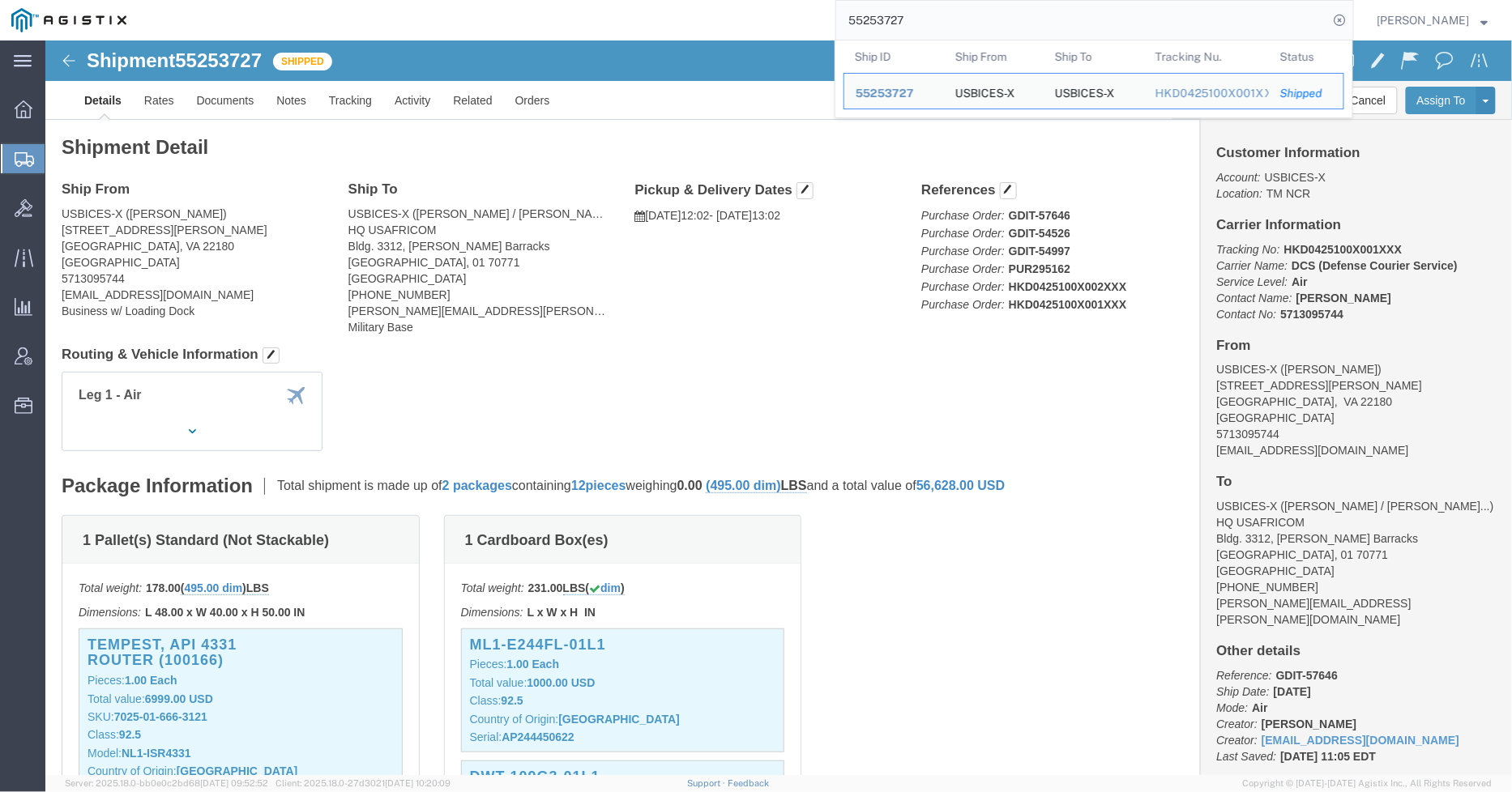
drag, startPoint x: 957, startPoint y: 25, endPoint x: 789, endPoint y: 19, distance: 168.1
click at [789, 19] on div "55253727 Ship ID Ship From Ship To Tracking Nu. Status Ship ID 55253727 Ship Fr…" at bounding box center [746, 20] width 1216 height 41
paste input "GDIT-68800"
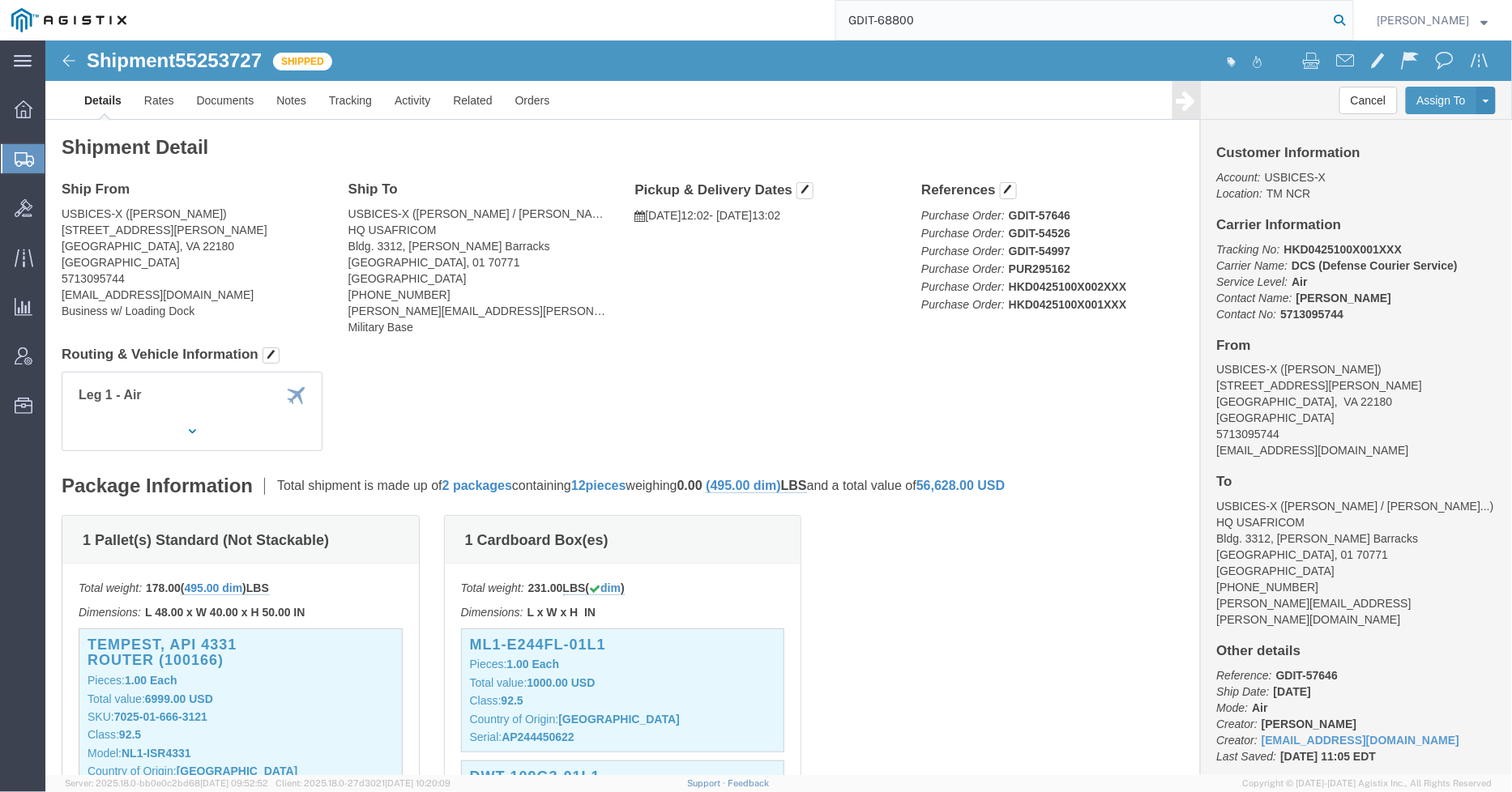
type input "GDIT-68800"
click at [1340, 20] on icon at bounding box center [1339, 20] width 23 height 23
